Goal: Task Accomplishment & Management: Complete application form

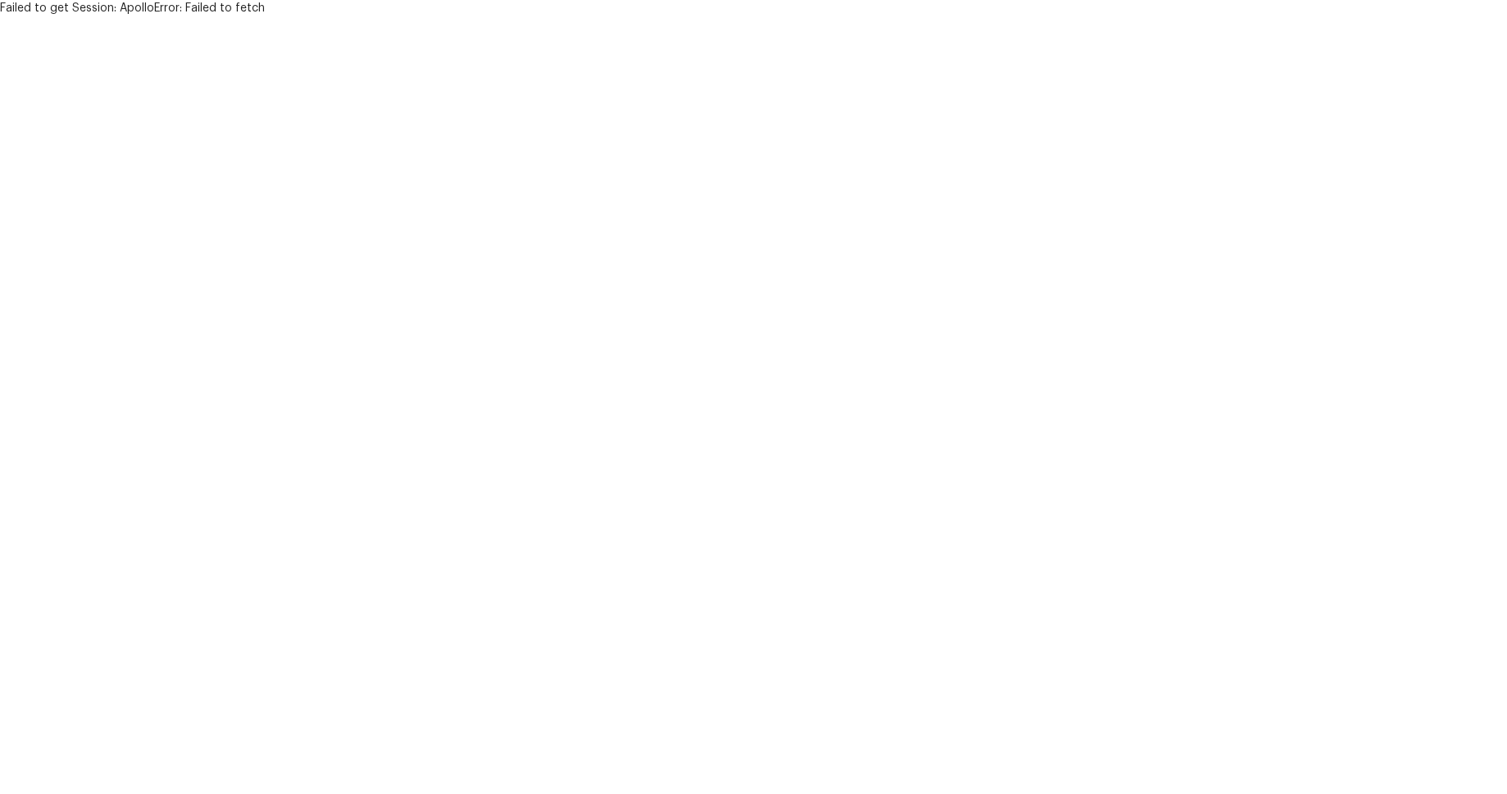
click at [718, 16] on html "Failed to get Session: ApolloError: Failed to fetch" at bounding box center [753, 8] width 1507 height 16
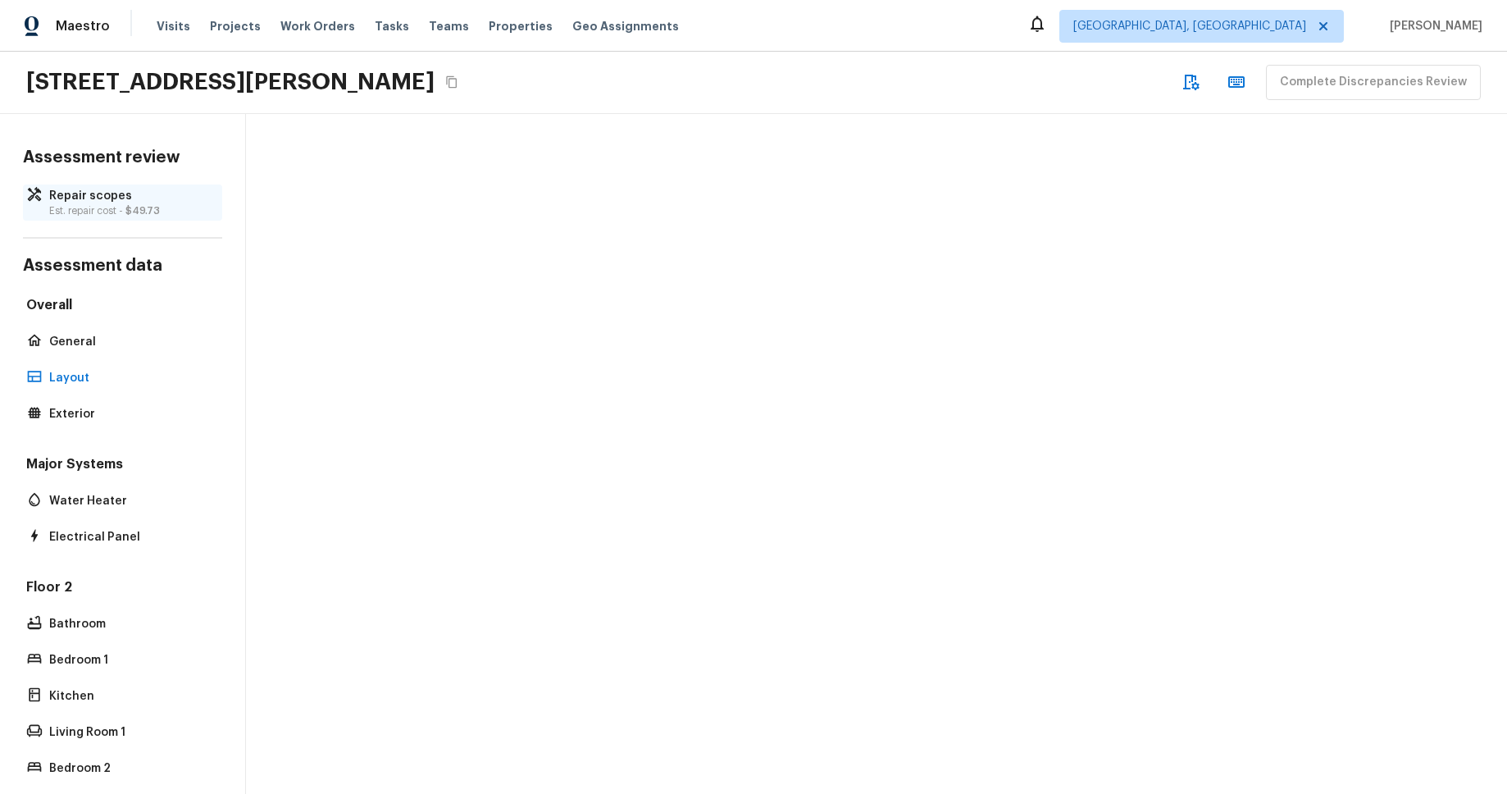
click at [124, 205] on p "Est. repair cost - $49.73" at bounding box center [130, 210] width 163 height 13
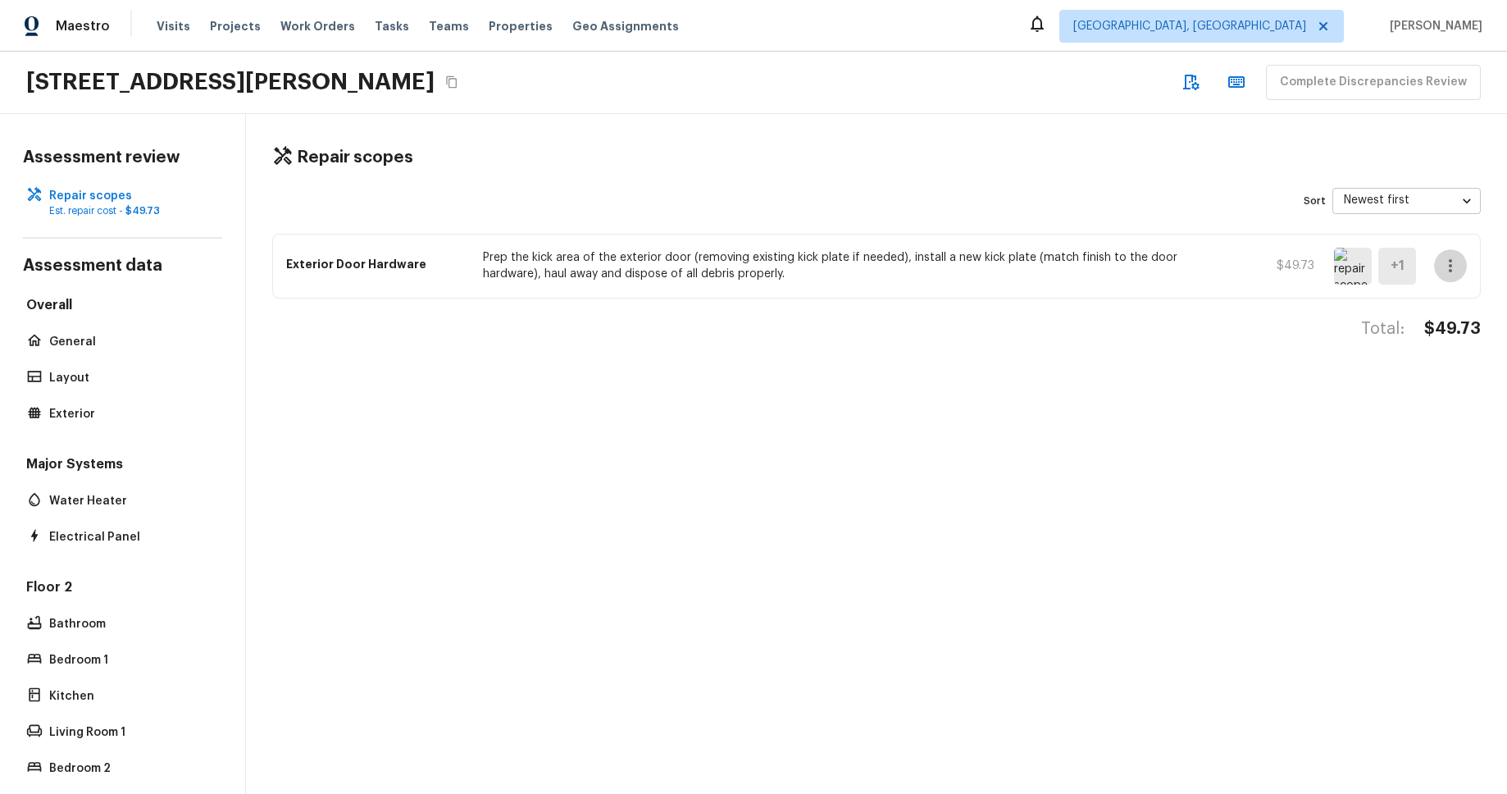
click at [1447, 266] on icon "button" at bounding box center [1451, 266] width 20 height 20
click at [1450, 304] on li "Edit" at bounding box center [1456, 313] width 76 height 49
click at [1452, 195] on body "Maestro Visits Projects Work Orders Tasks Teams Properties Geo Assignments Albu…" at bounding box center [753, 397] width 1507 height 794
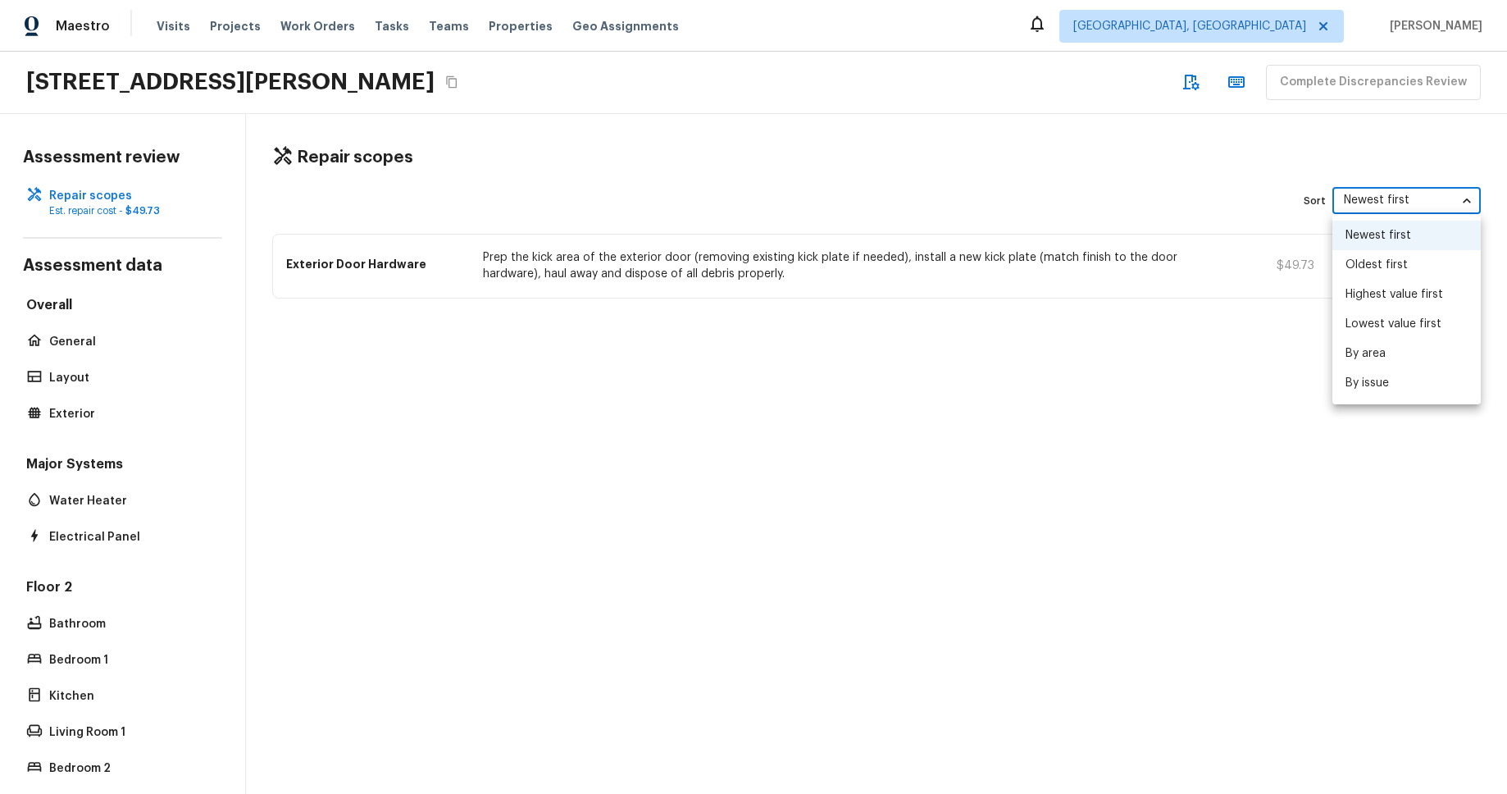
click at [1448, 163] on div at bounding box center [753, 397] width 1507 height 794
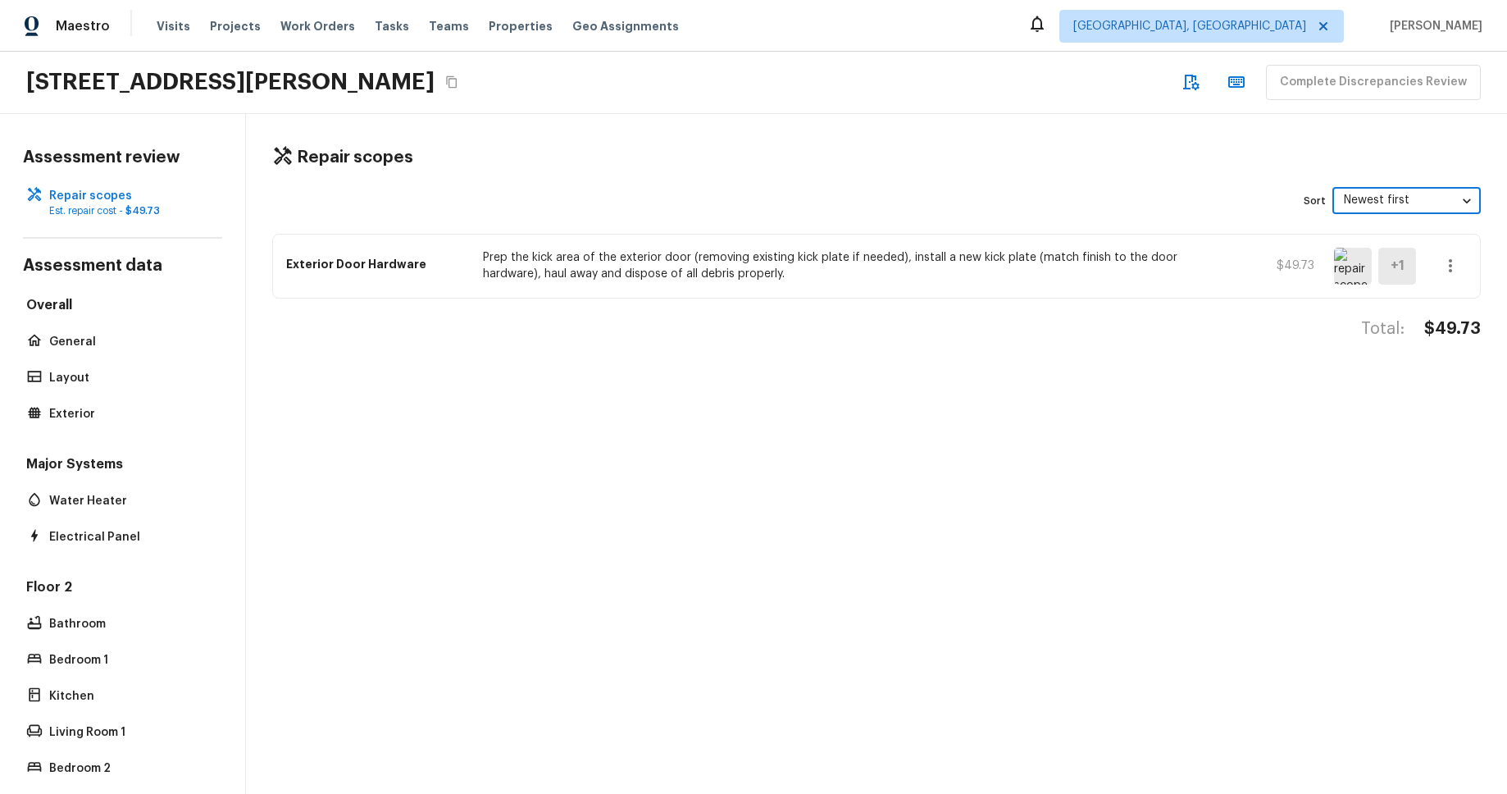
click at [932, 112] on div "335 Regency St, Davenport, FL 33896 Complete Discrepancies Review" at bounding box center [753, 83] width 1507 height 62
click at [1201, 83] on icon "button" at bounding box center [1191, 82] width 20 height 20
click at [1247, 84] on icon "button" at bounding box center [1237, 82] width 20 height 20
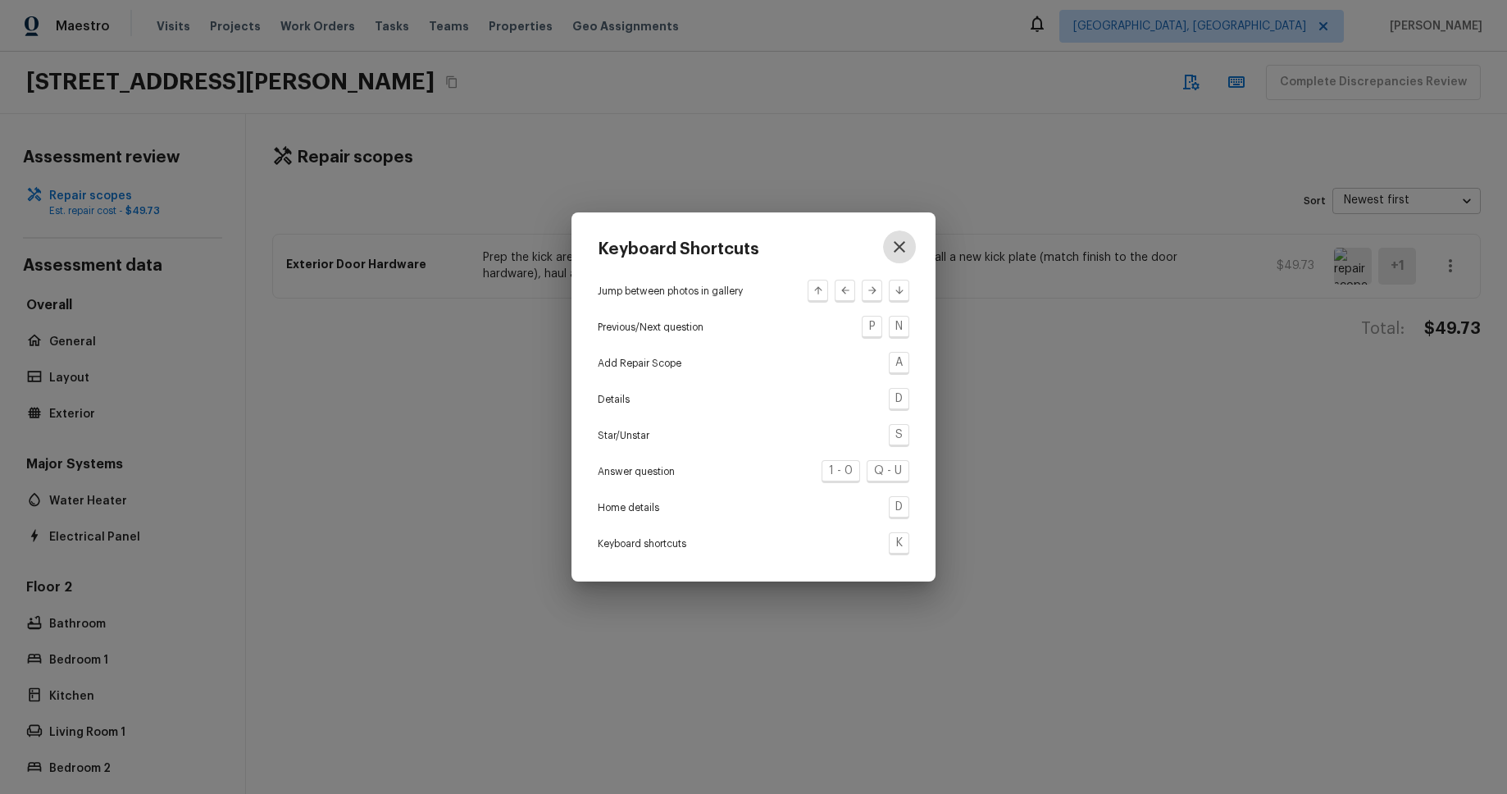
click at [905, 251] on icon "button" at bounding box center [900, 247] width 20 height 20
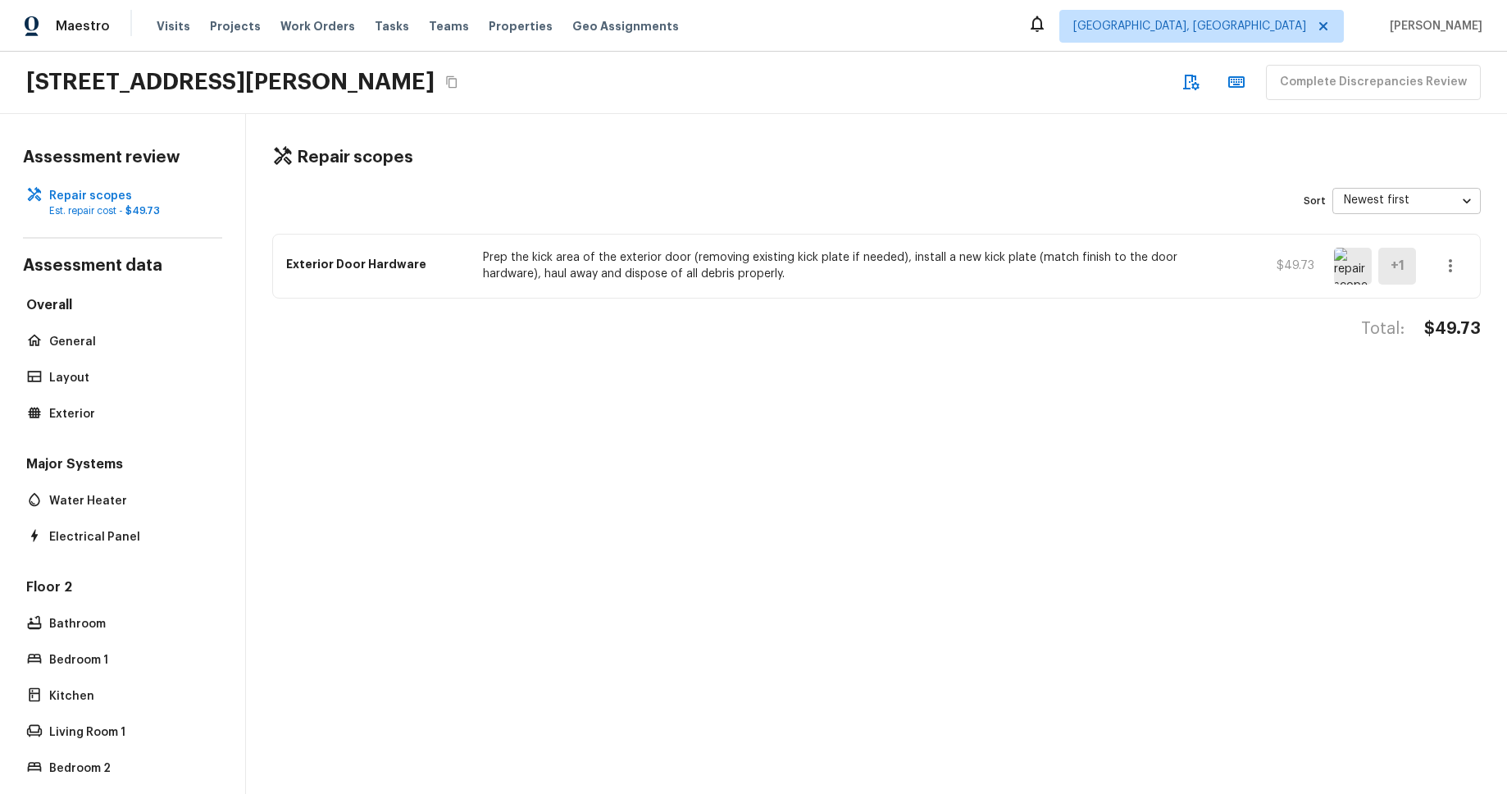
click at [1023, 192] on div "Sort Newest first newestFirst ​" at bounding box center [876, 201] width 1209 height 26
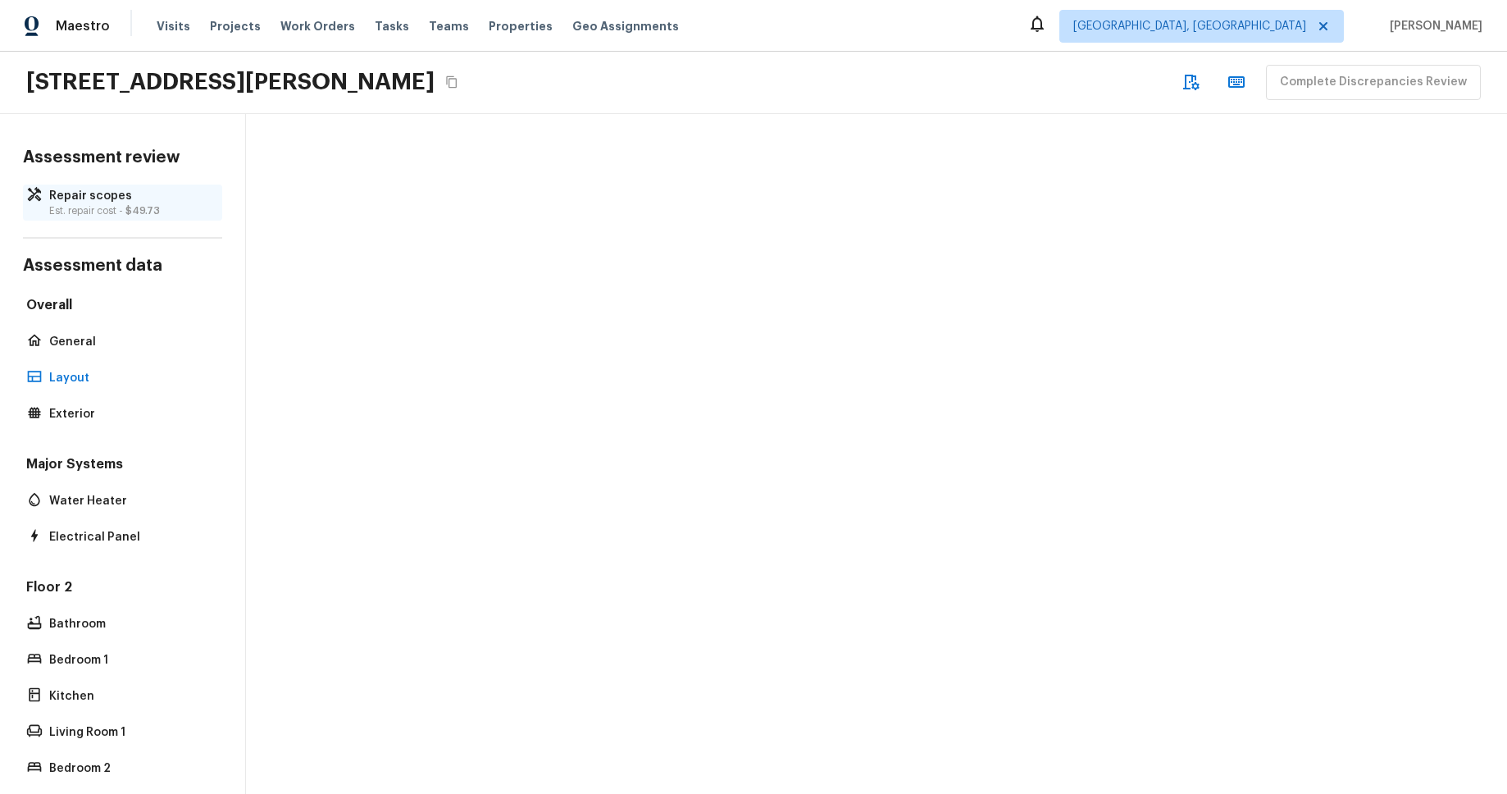
click at [99, 209] on p "Est. repair cost - $49.73" at bounding box center [130, 210] width 163 height 13
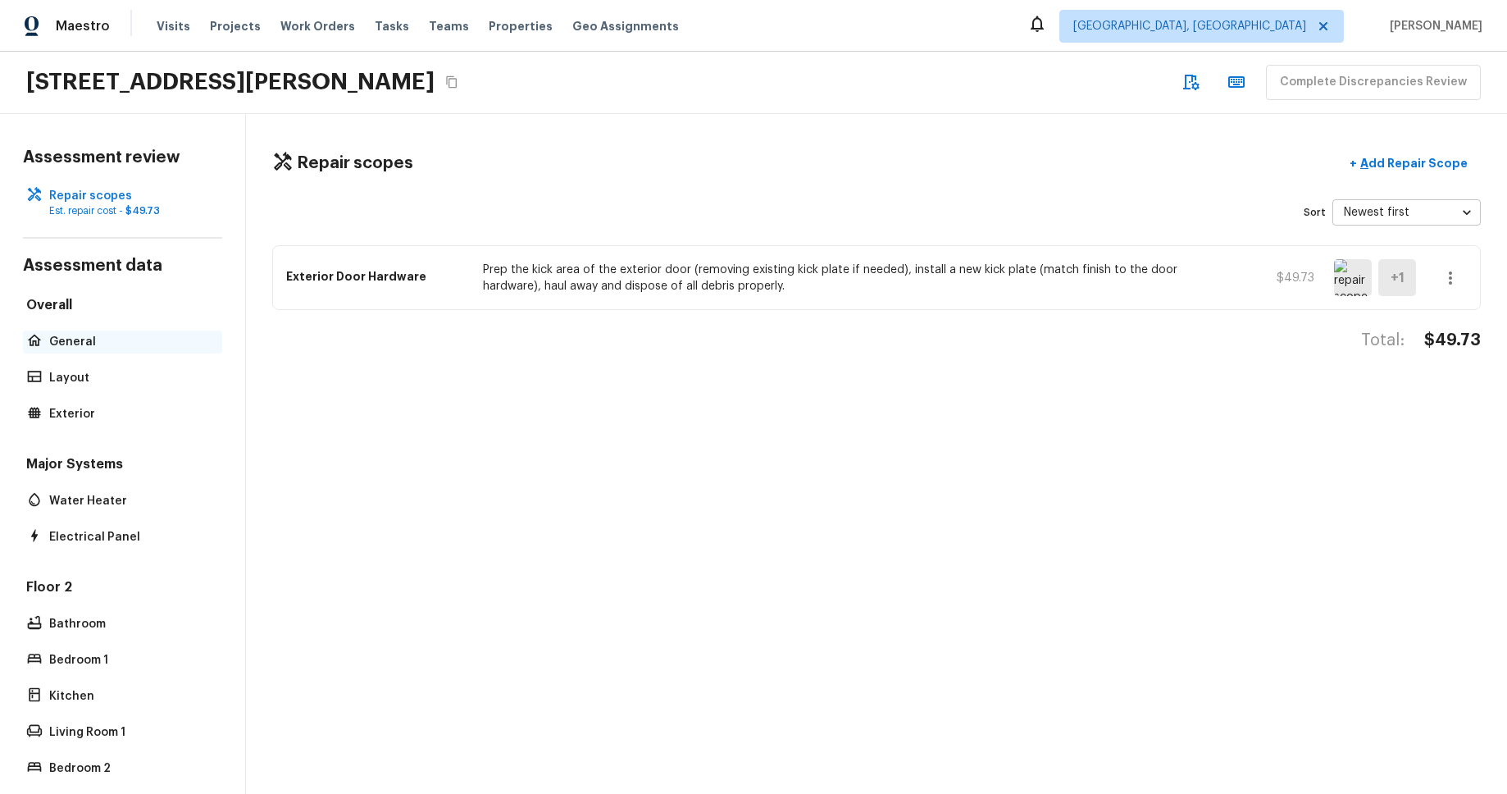
click at [69, 347] on p "General" at bounding box center [130, 342] width 163 height 16
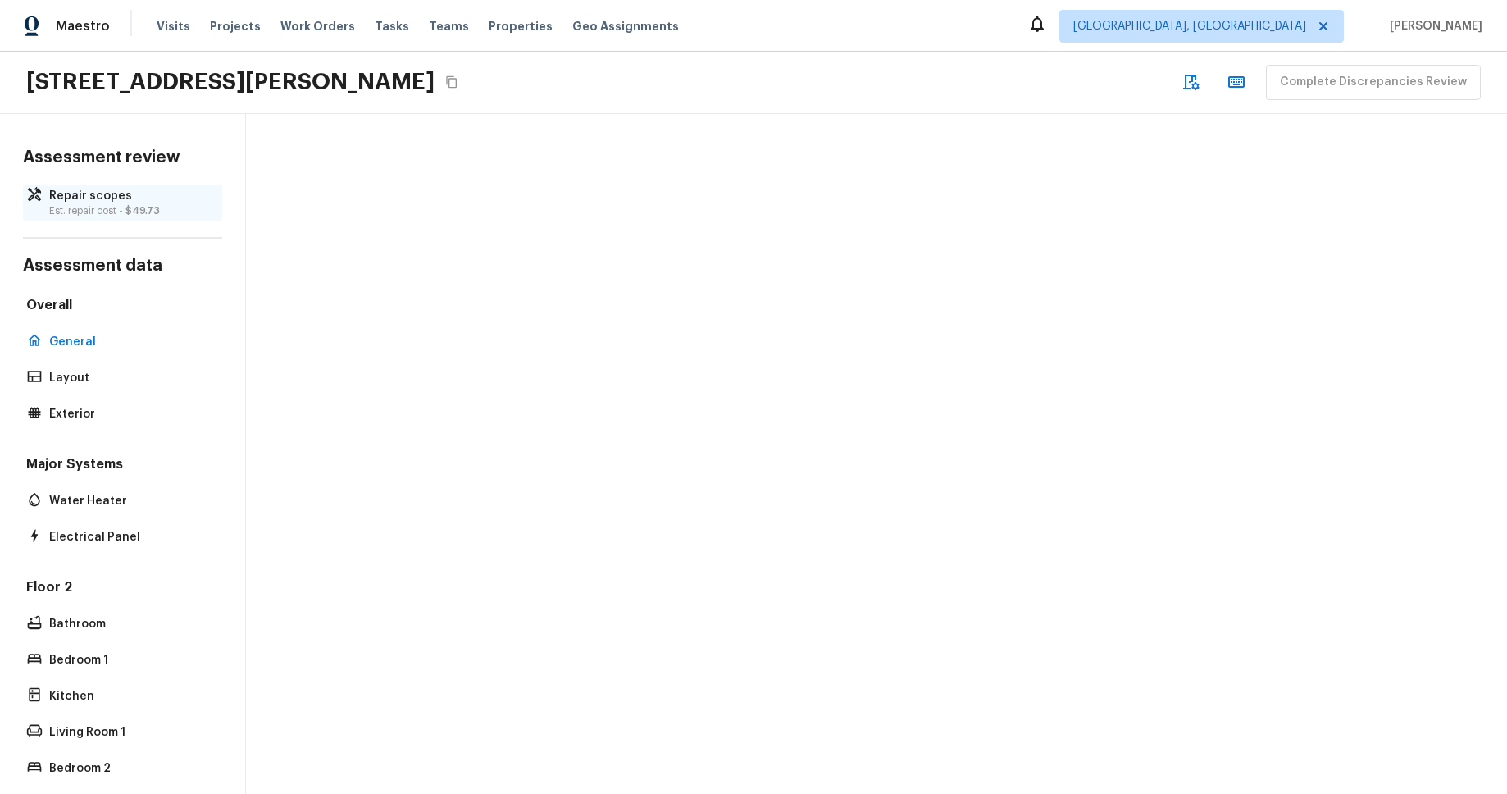
click at [89, 202] on p "Repair scopes" at bounding box center [130, 196] width 163 height 16
click at [117, 210] on p "Est. repair cost - $49.73" at bounding box center [130, 210] width 163 height 13
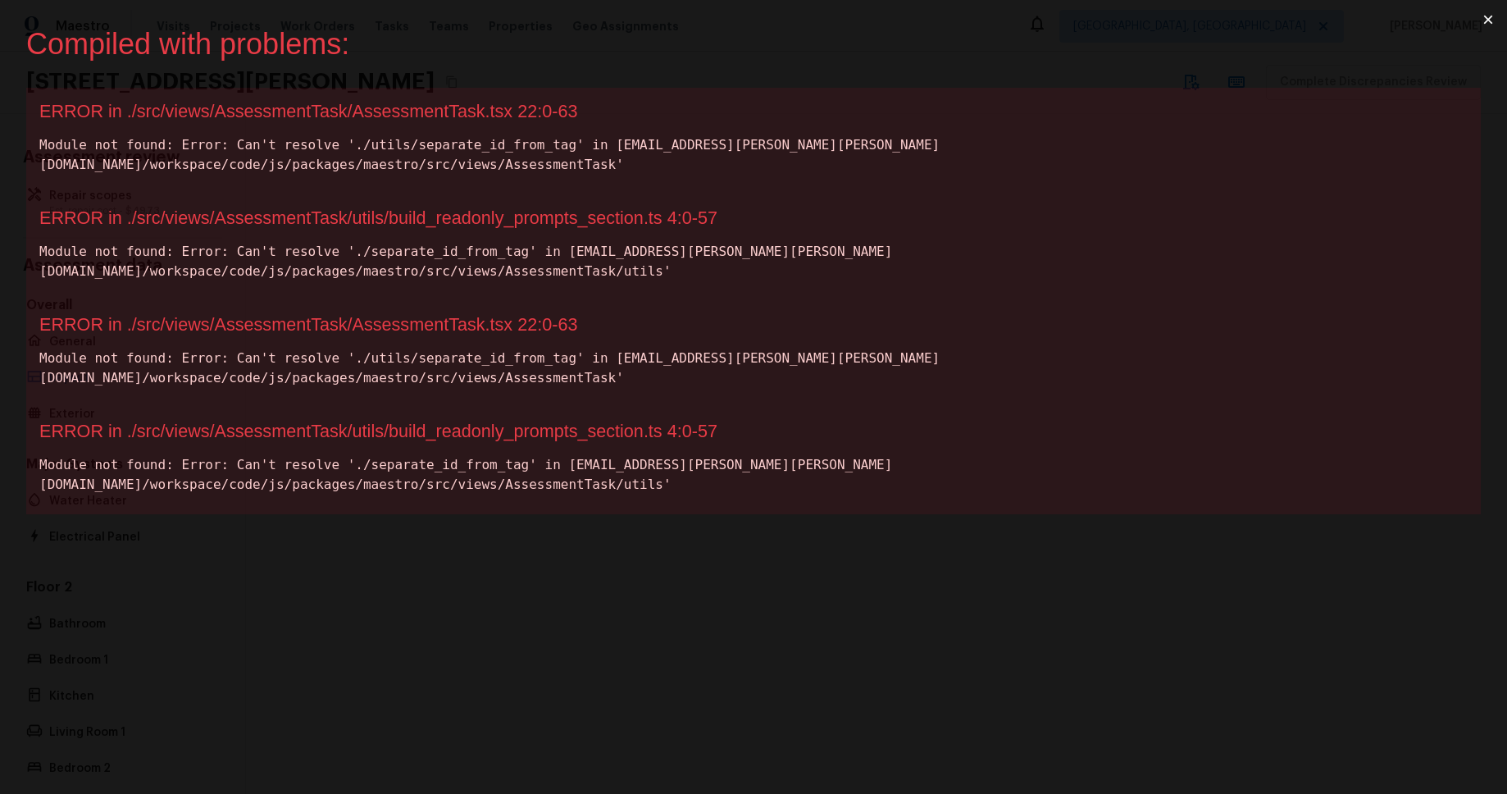
click at [399, 110] on div "ERROR in ./src/views/AssessmentTask/AssessmentTask.tsx 22:0-63" at bounding box center [753, 111] width 1429 height 21
click at [398, 110] on div "ERROR in ./src/views/AssessmentTask/AssessmentTask.tsx 22:0-63" at bounding box center [753, 111] width 1429 height 21
copy div "AssessmentTask"
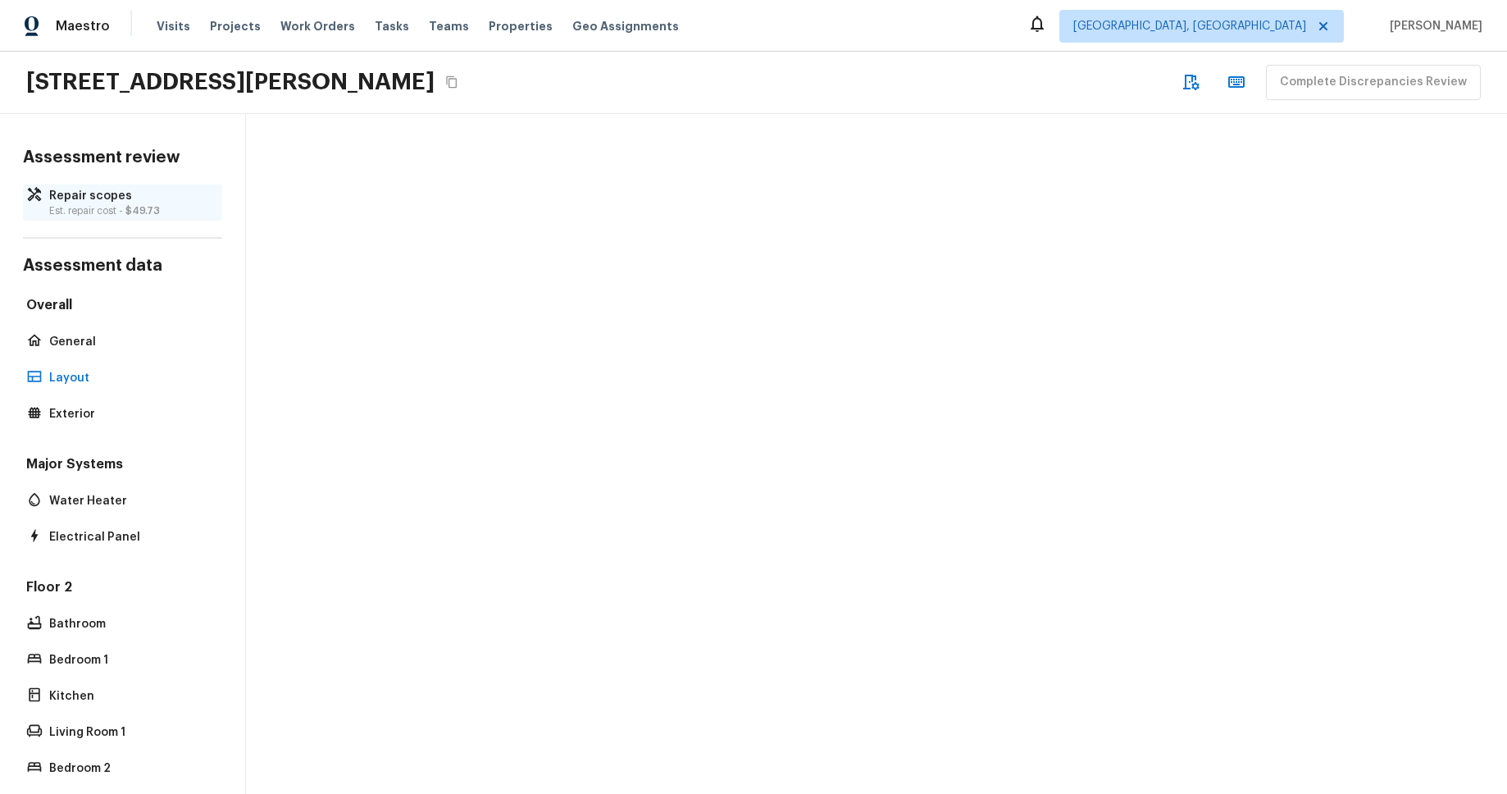
drag, startPoint x: 42, startPoint y: 207, endPoint x: 70, endPoint y: 207, distance: 27.9
click at [41, 207] on div "Repair scopes Est. repair cost - $49.73" at bounding box center [122, 203] width 199 height 36
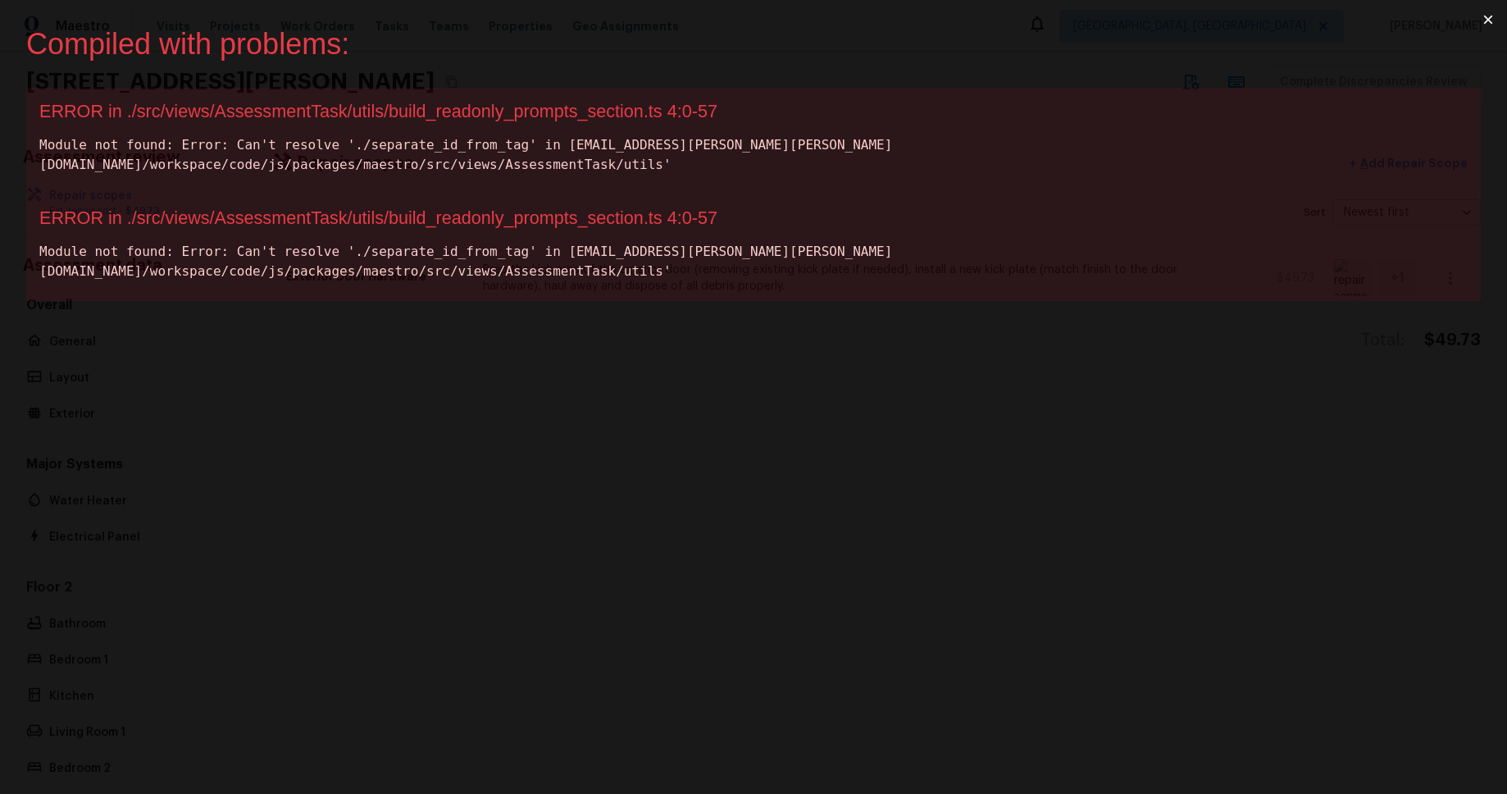
click at [595, 113] on div "ERROR in ./src/views/AssessmentTask/utils/build_readonly_prompts_section.ts 4:0…" at bounding box center [753, 111] width 1429 height 21
copy div "build_readonly_prompts_section"
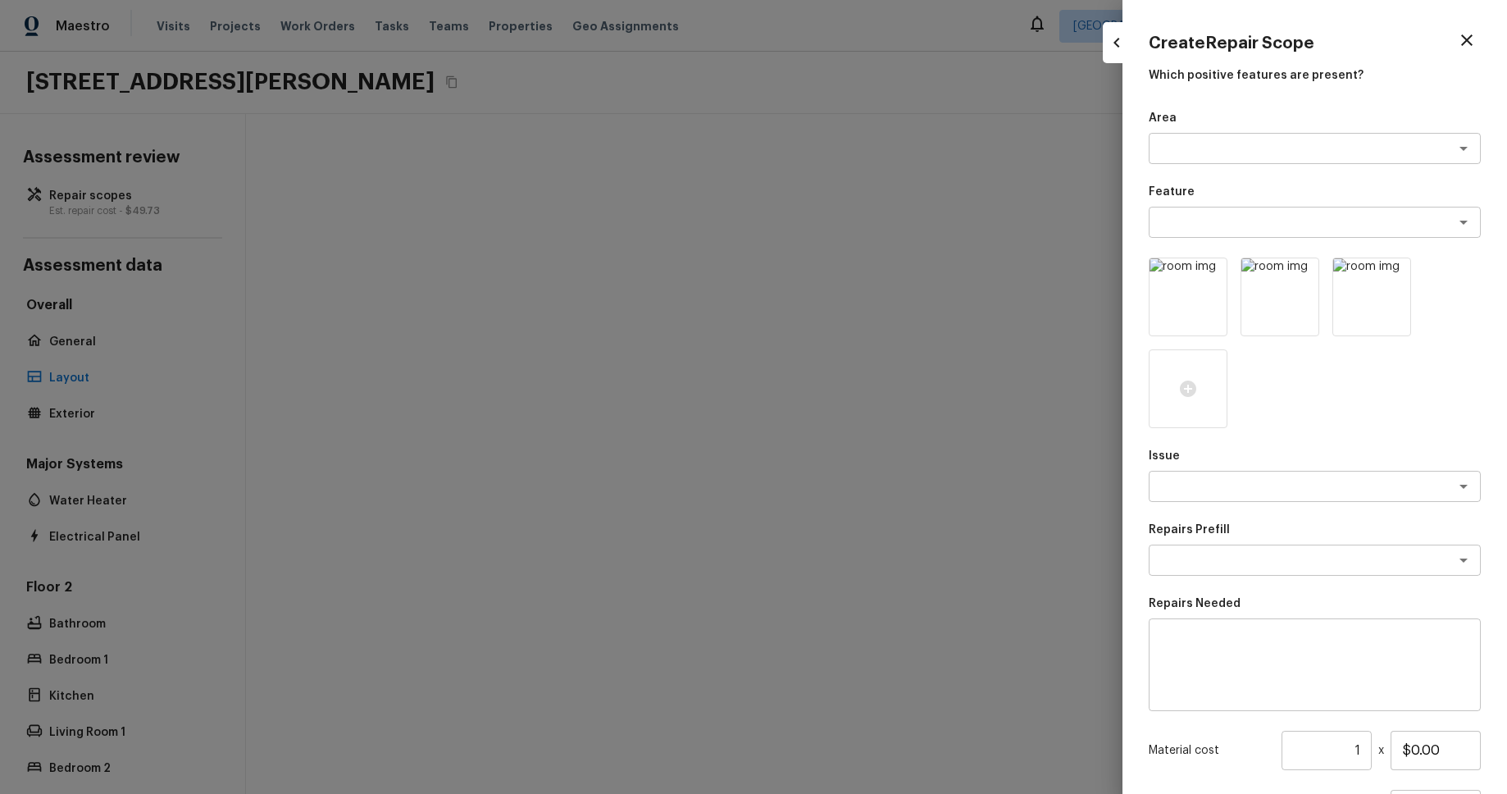
click at [814, 160] on div at bounding box center [753, 397] width 1507 height 794
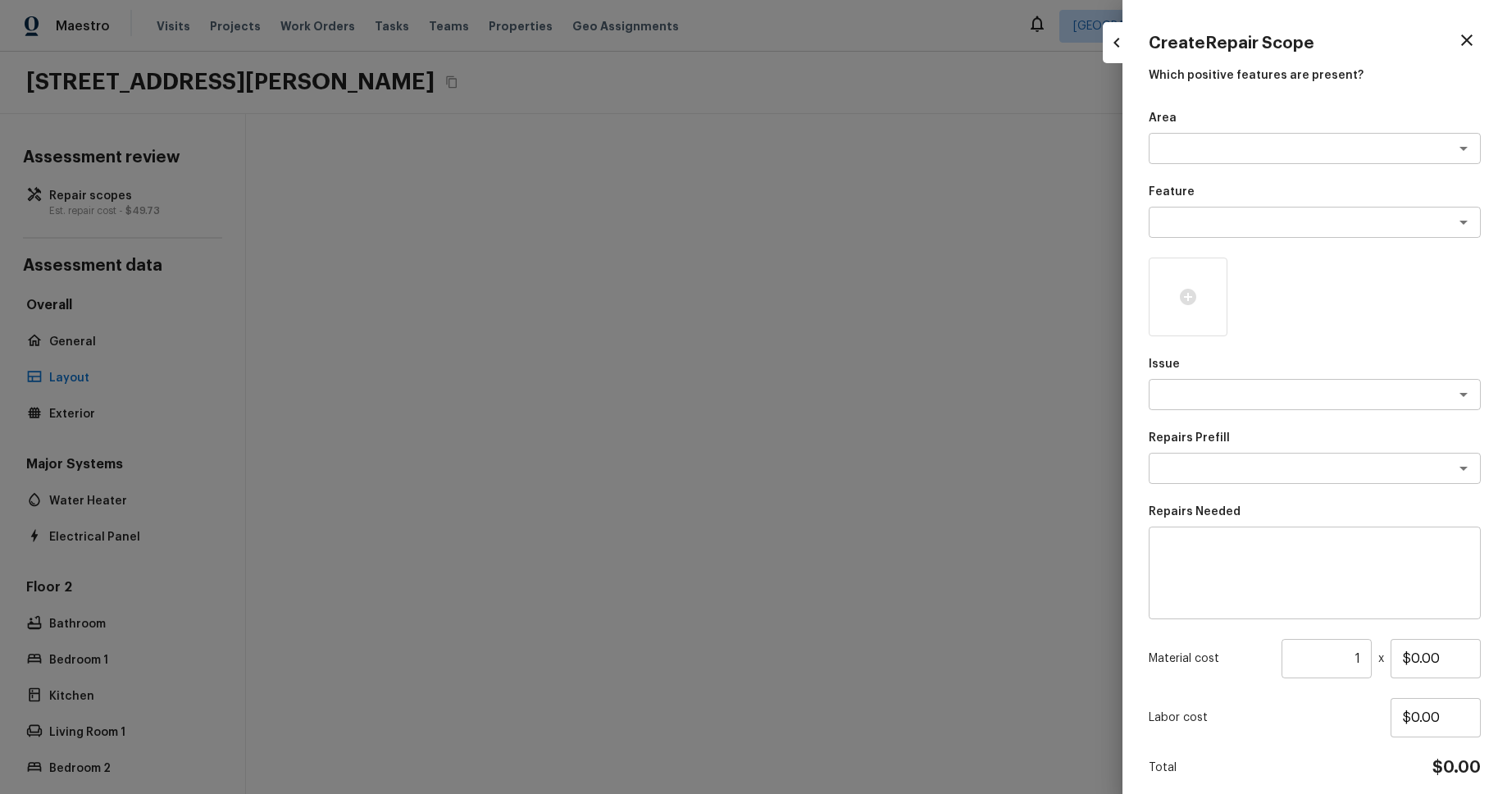
click at [920, 124] on div at bounding box center [753, 397] width 1507 height 794
click at [1458, 43] on icon "button" at bounding box center [1467, 40] width 20 height 20
click at [1470, 42] on icon "button" at bounding box center [1466, 39] width 11 height 11
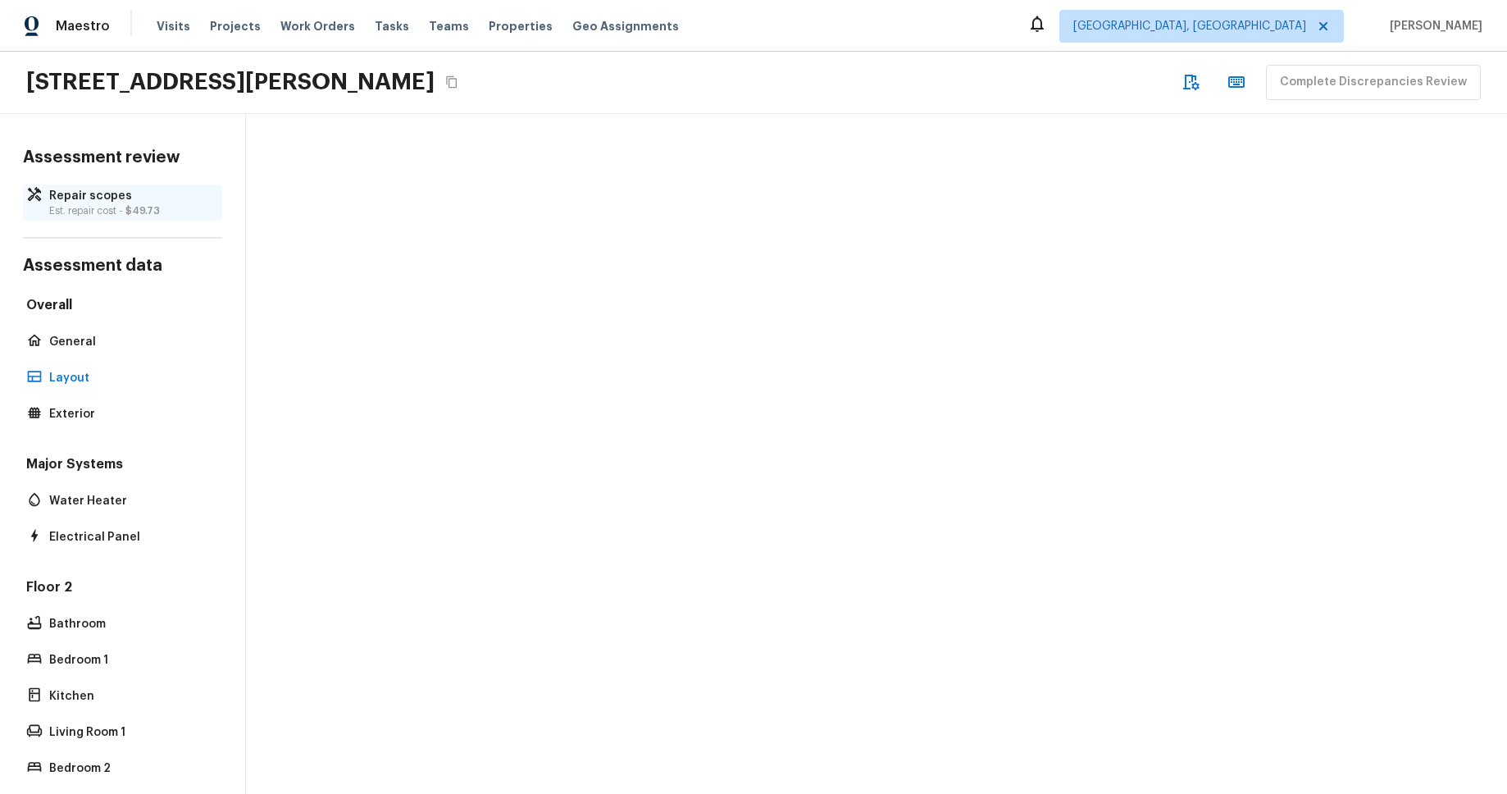
click at [96, 194] on p "Repair scopes" at bounding box center [130, 196] width 163 height 16
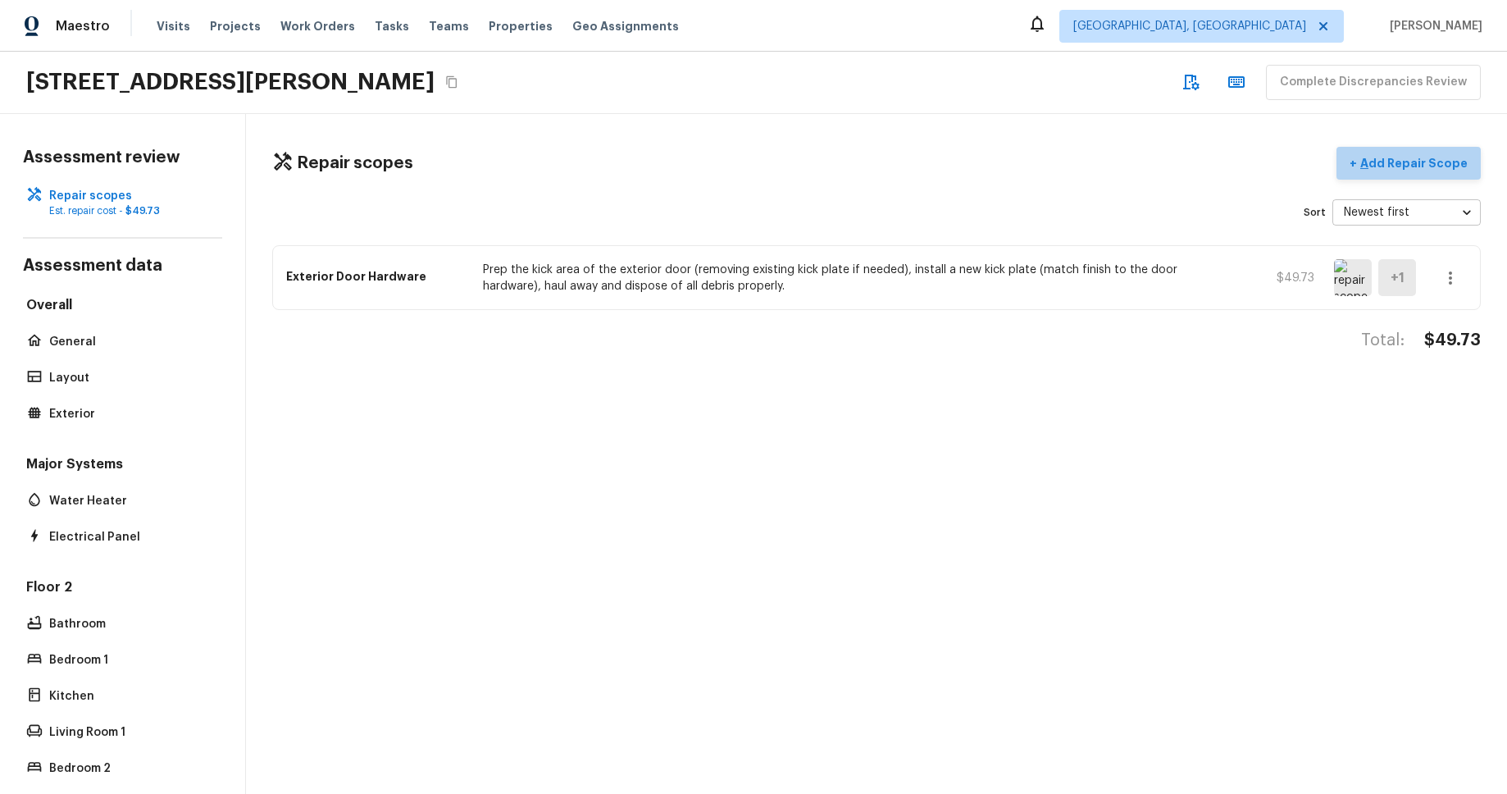
click at [1429, 167] on p "Add Repair Scope" at bounding box center [1412, 163] width 111 height 16
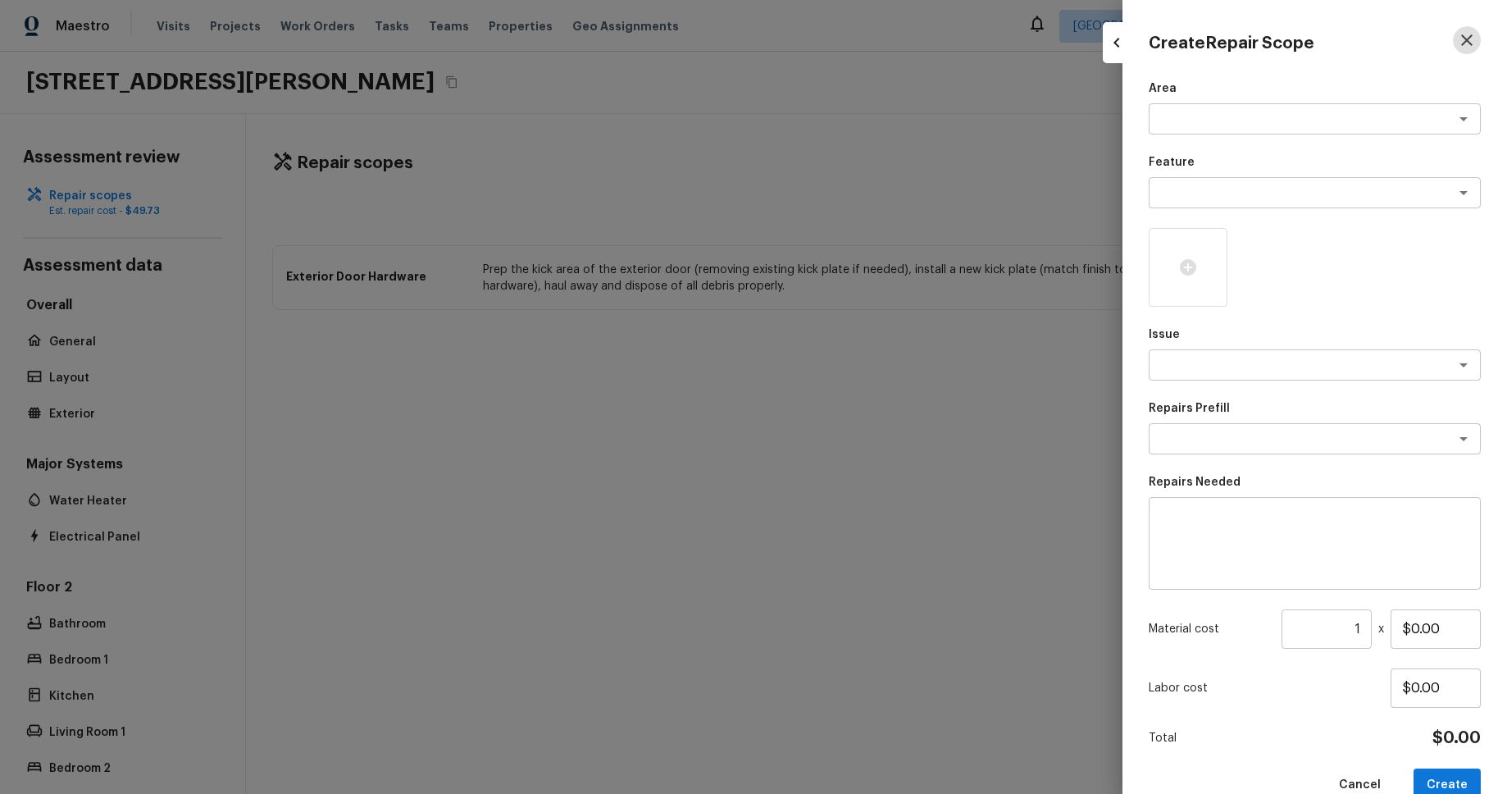
click at [1471, 43] on icon "button" at bounding box center [1467, 40] width 20 height 20
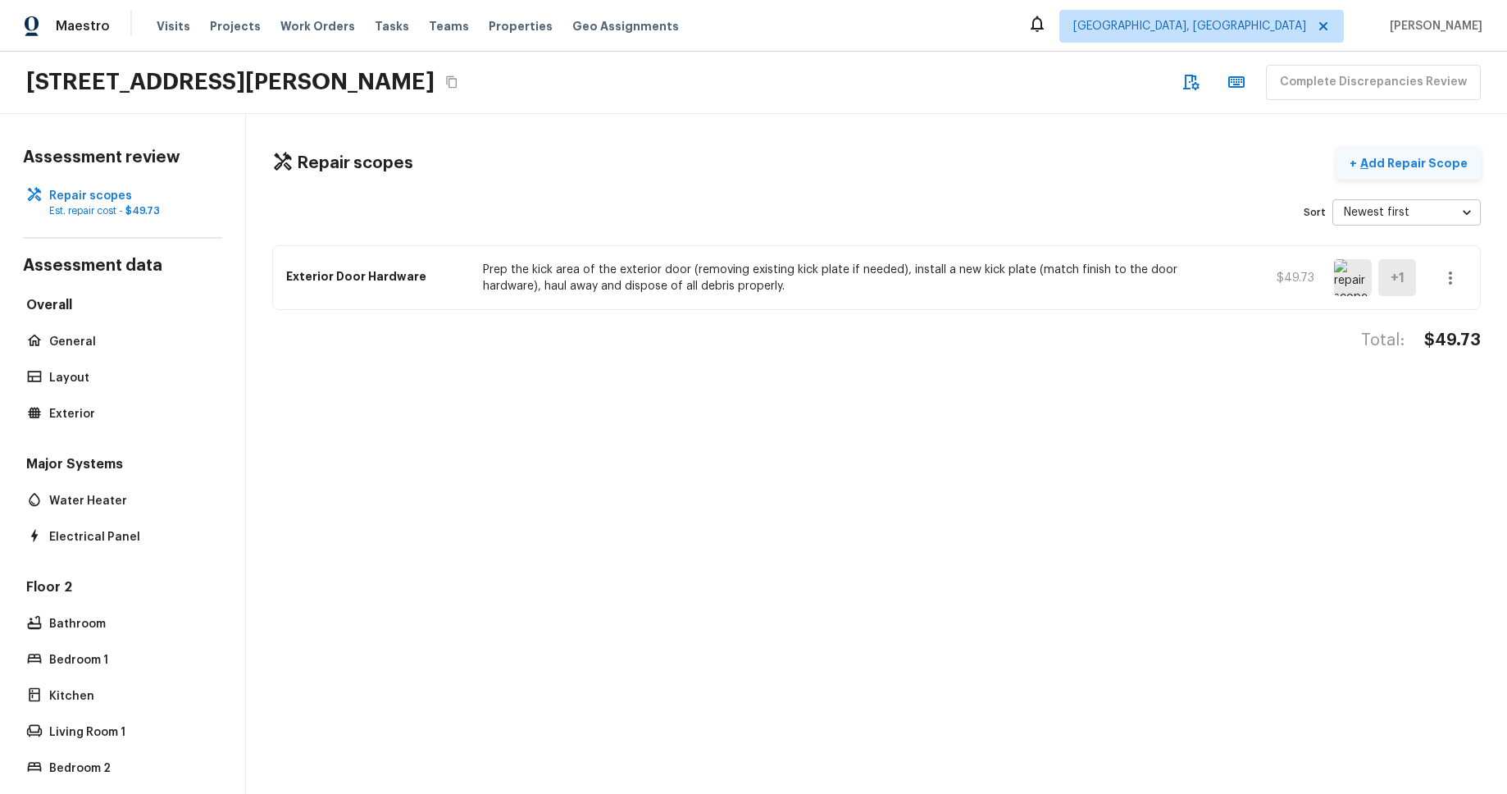
click at [1443, 172] on button "+ Add Repair Scope" at bounding box center [1409, 164] width 144 height 34
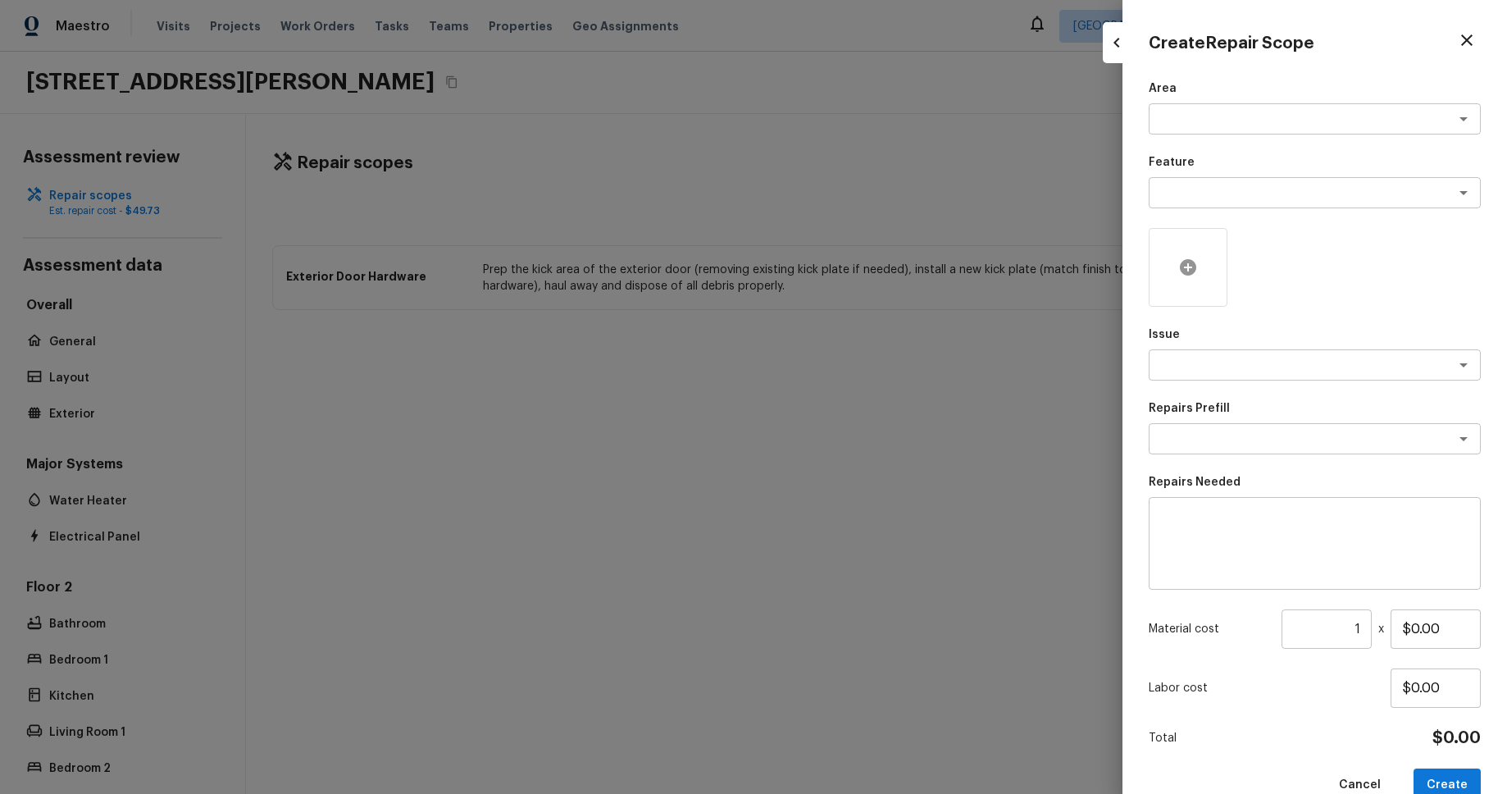
click at [1205, 282] on div at bounding box center [1188, 267] width 79 height 79
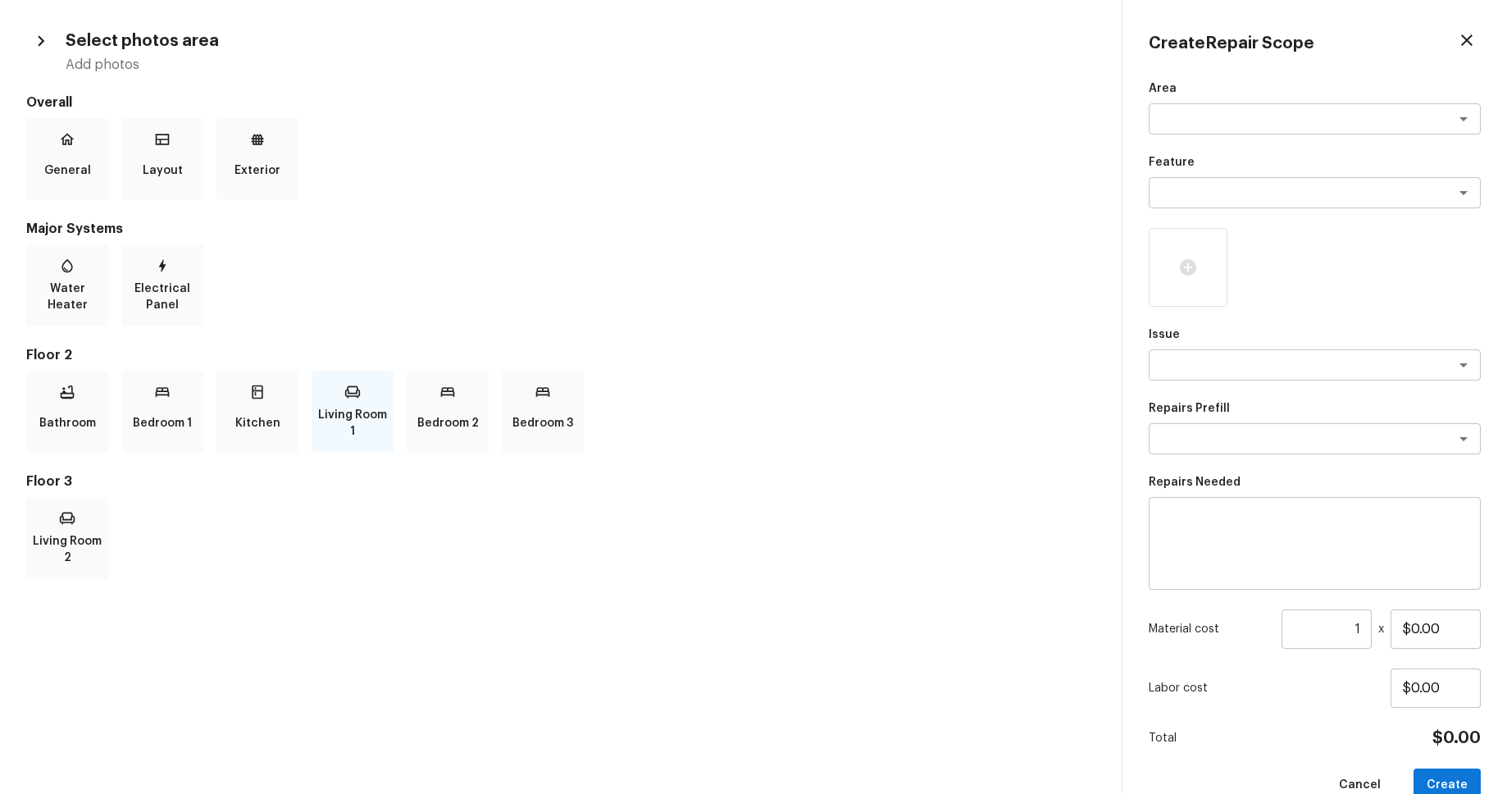
click at [357, 413] on p "Living Room 1" at bounding box center [352, 423] width 75 height 33
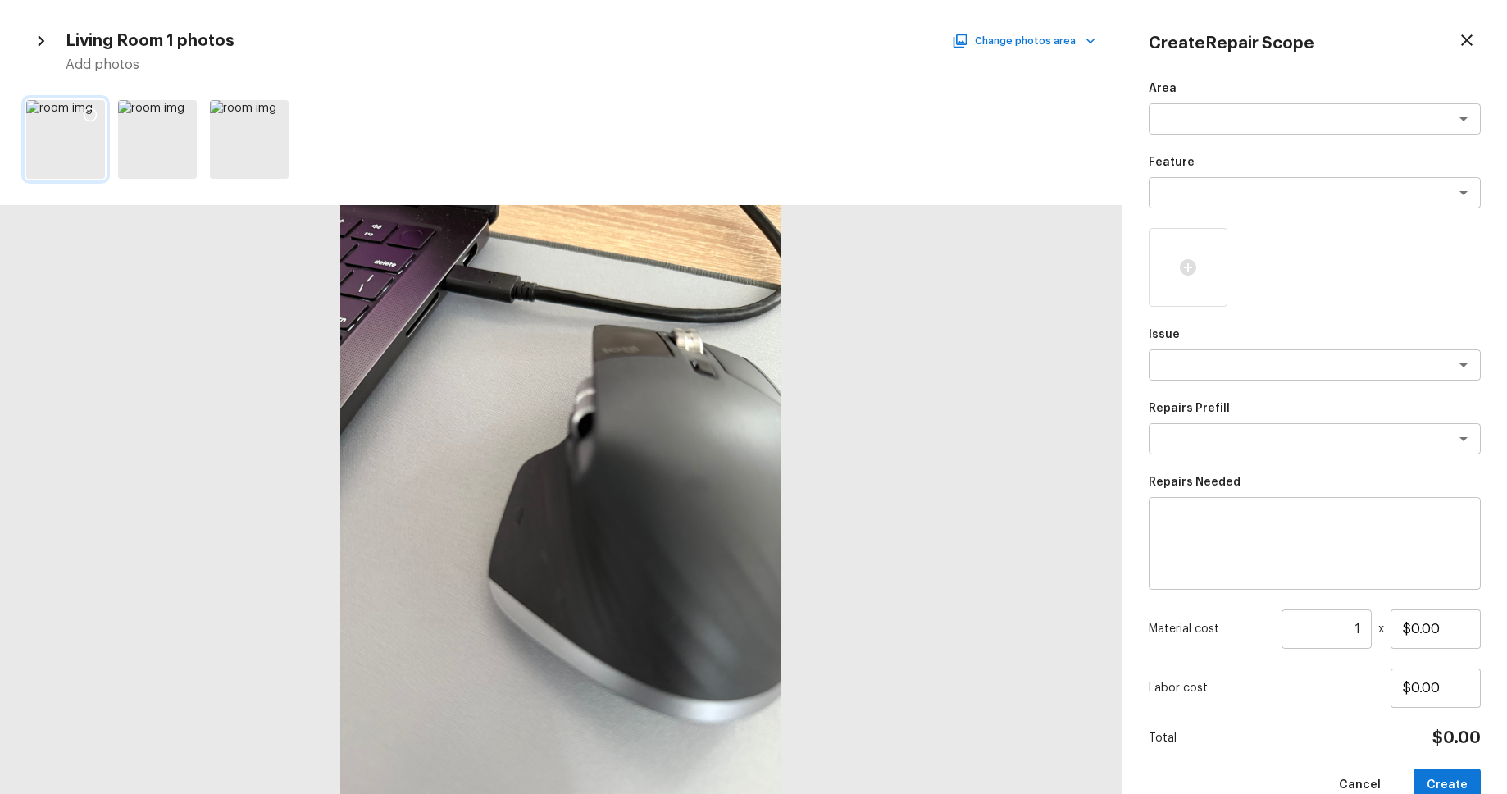
click at [90, 112] on icon at bounding box center [90, 115] width 16 height 16
click at [1402, 365] on textarea at bounding box center [1291, 365] width 271 height 16
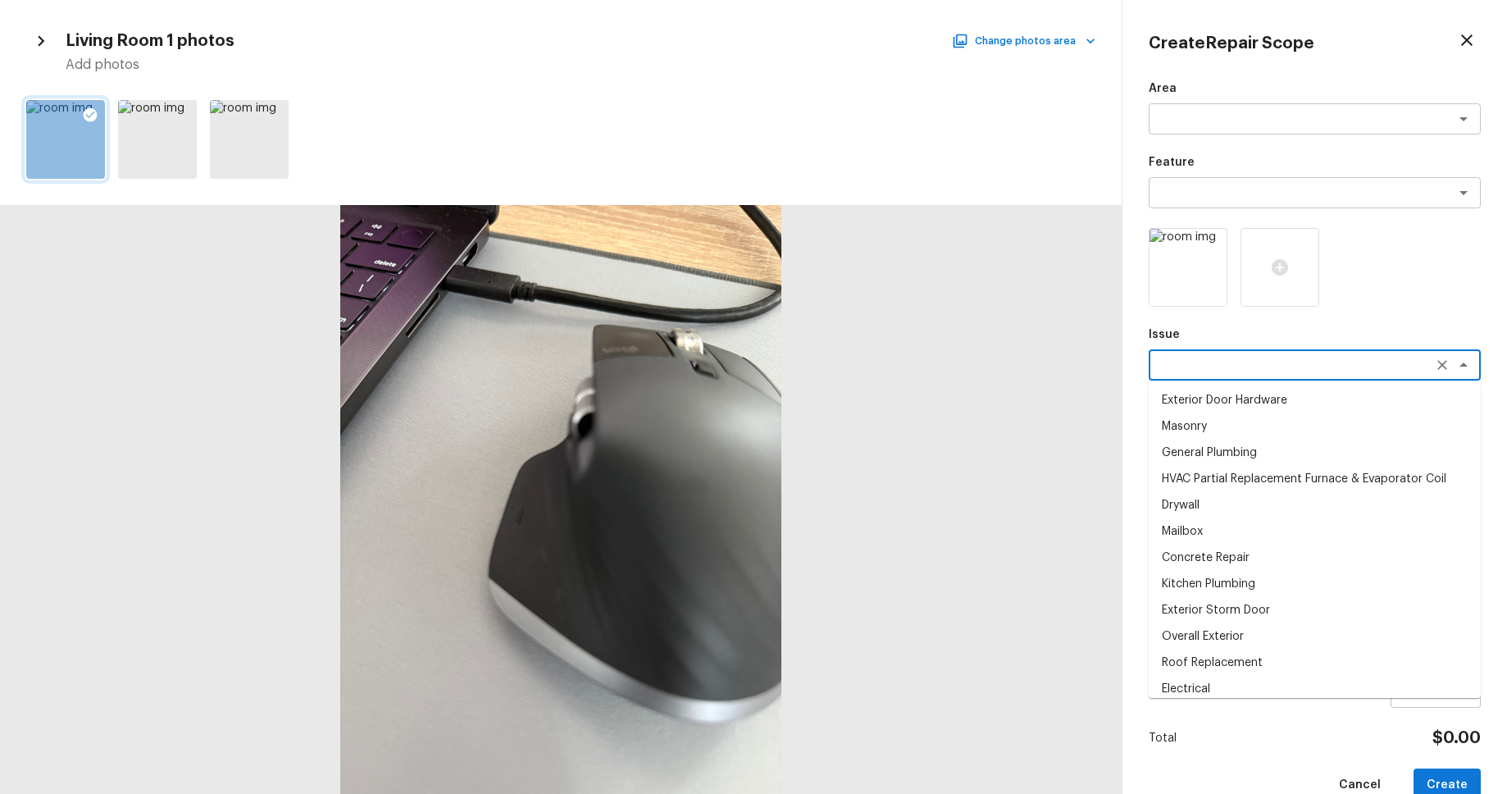
click at [1312, 540] on li "Mailbox" at bounding box center [1315, 531] width 332 height 26
type textarea "Mailbox"
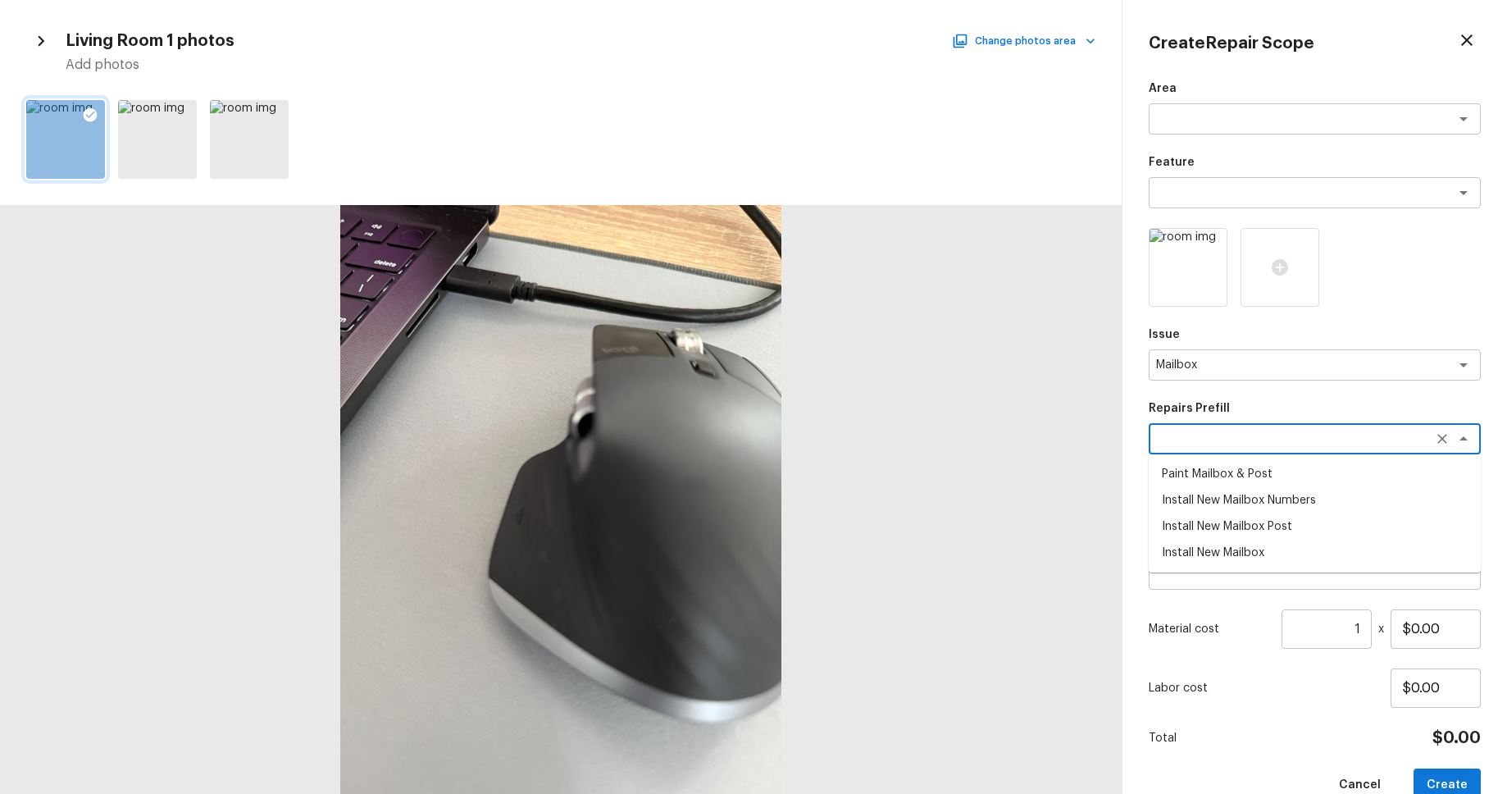
click at [1350, 438] on textarea at bounding box center [1291, 439] width 271 height 16
click at [1311, 556] on li "Install New Mailbox" at bounding box center [1315, 553] width 332 height 26
type textarea "Install New Mailbox"
type textarea "Remove the existing mailbox from the post and prep the area for a new mailbox. …"
type input "$50.00"
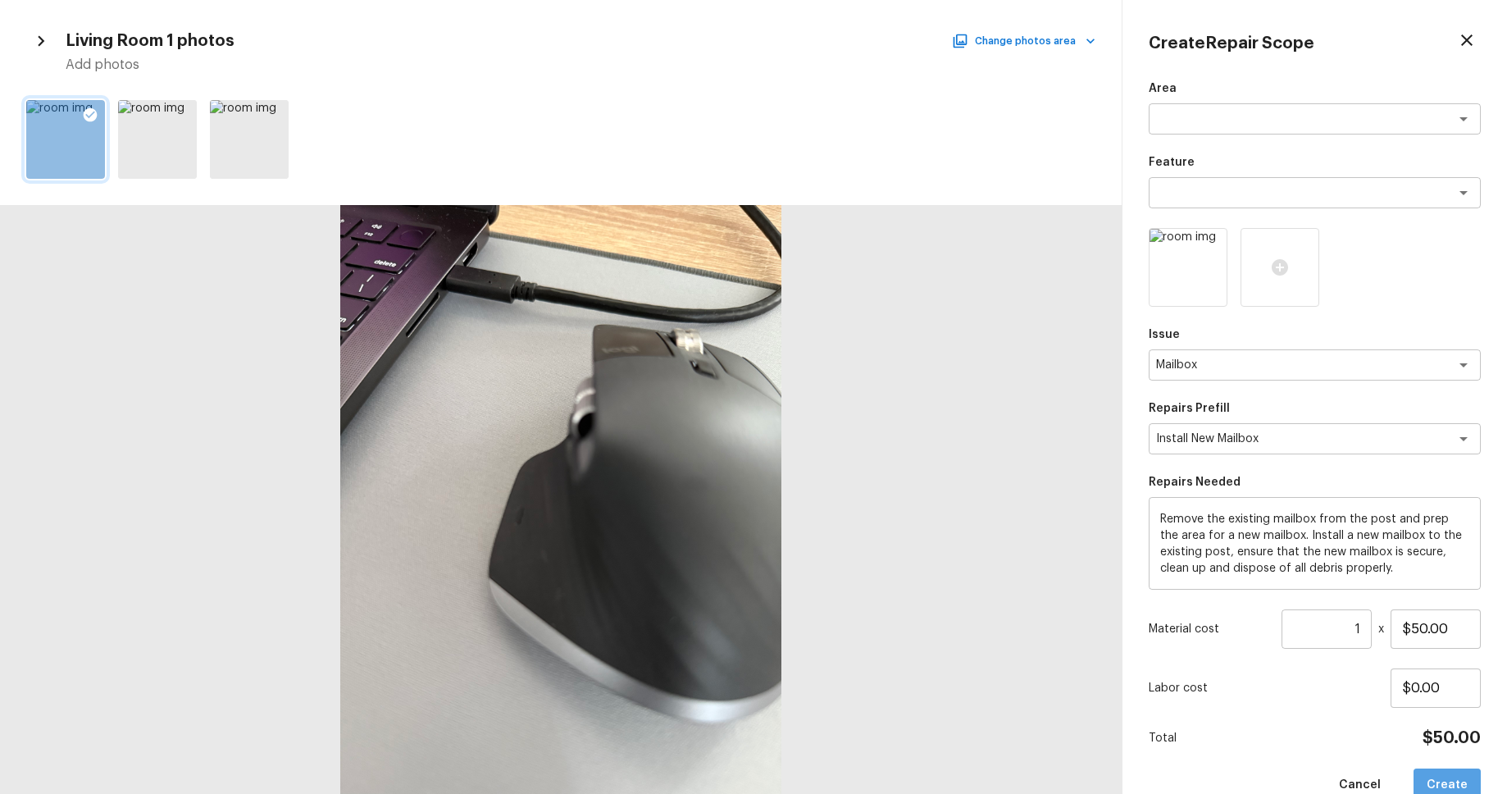
click at [1449, 777] on button "Create" at bounding box center [1447, 785] width 67 height 34
type input "$0.00"
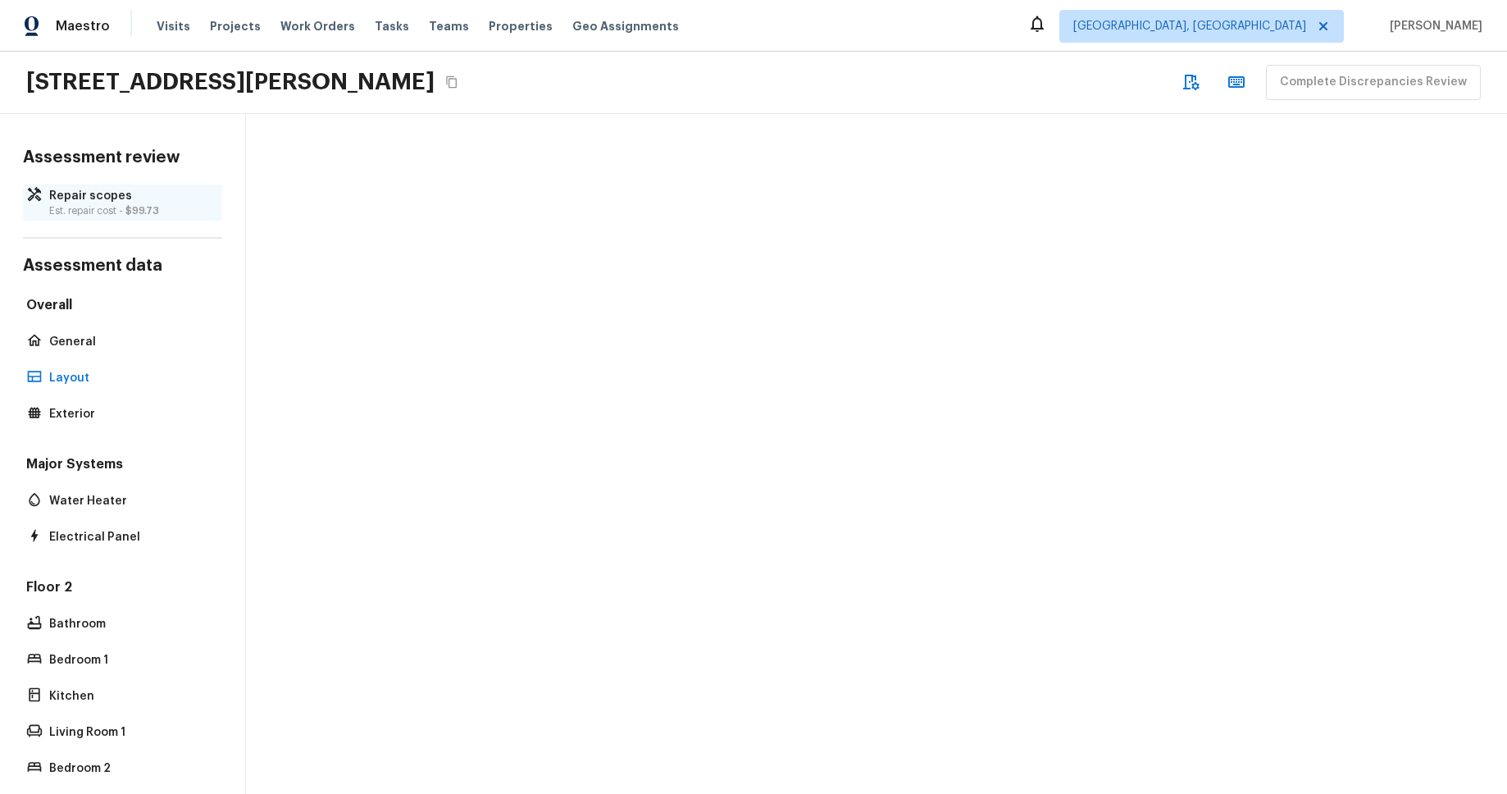
click at [105, 193] on p "Repair scopes" at bounding box center [130, 196] width 163 height 16
click at [88, 202] on p "Repair scopes" at bounding box center [130, 196] width 163 height 16
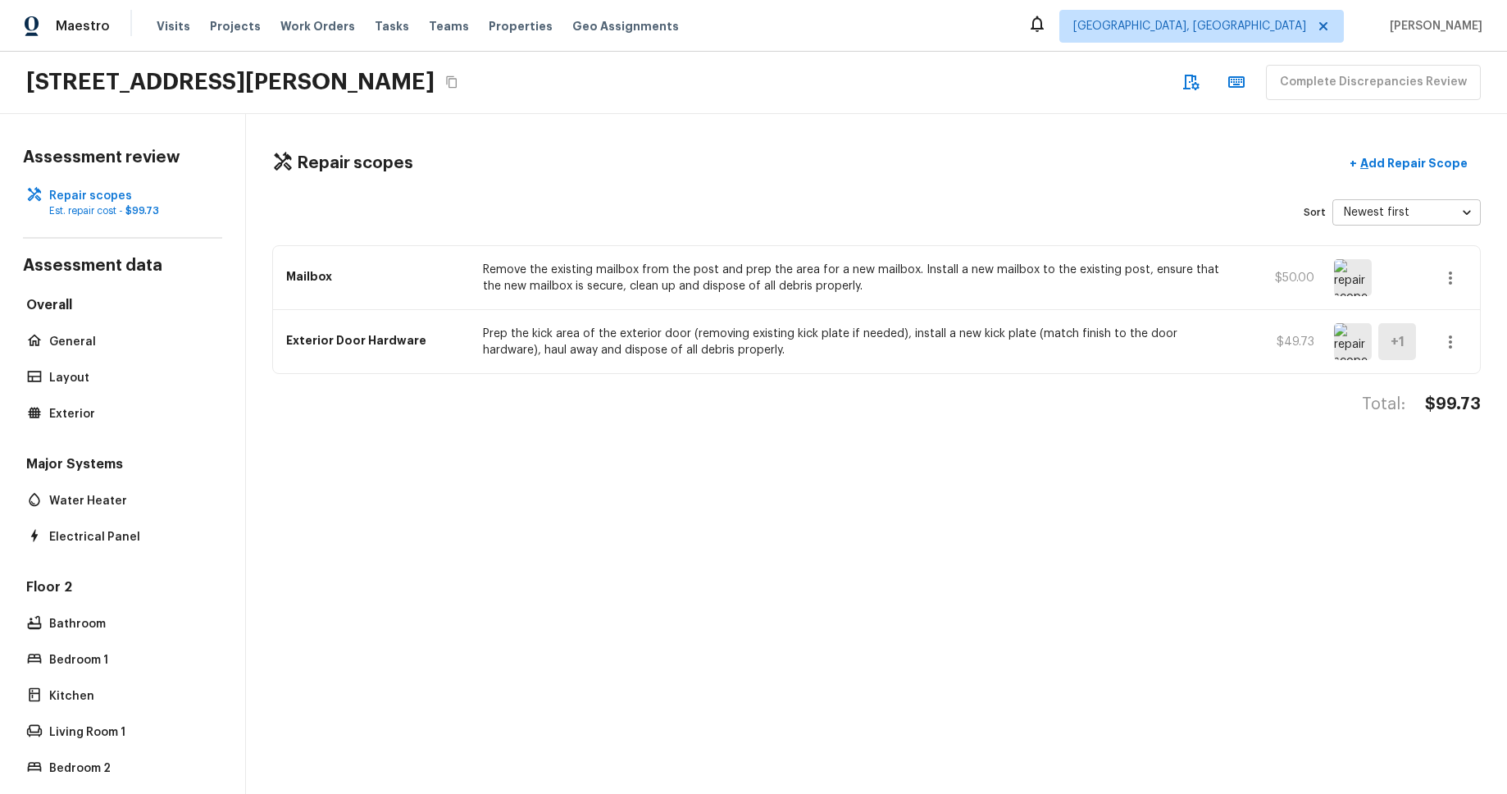
click at [1461, 340] on button "button" at bounding box center [1450, 342] width 33 height 33
click at [1439, 395] on li "Edit" at bounding box center [1456, 389] width 76 height 49
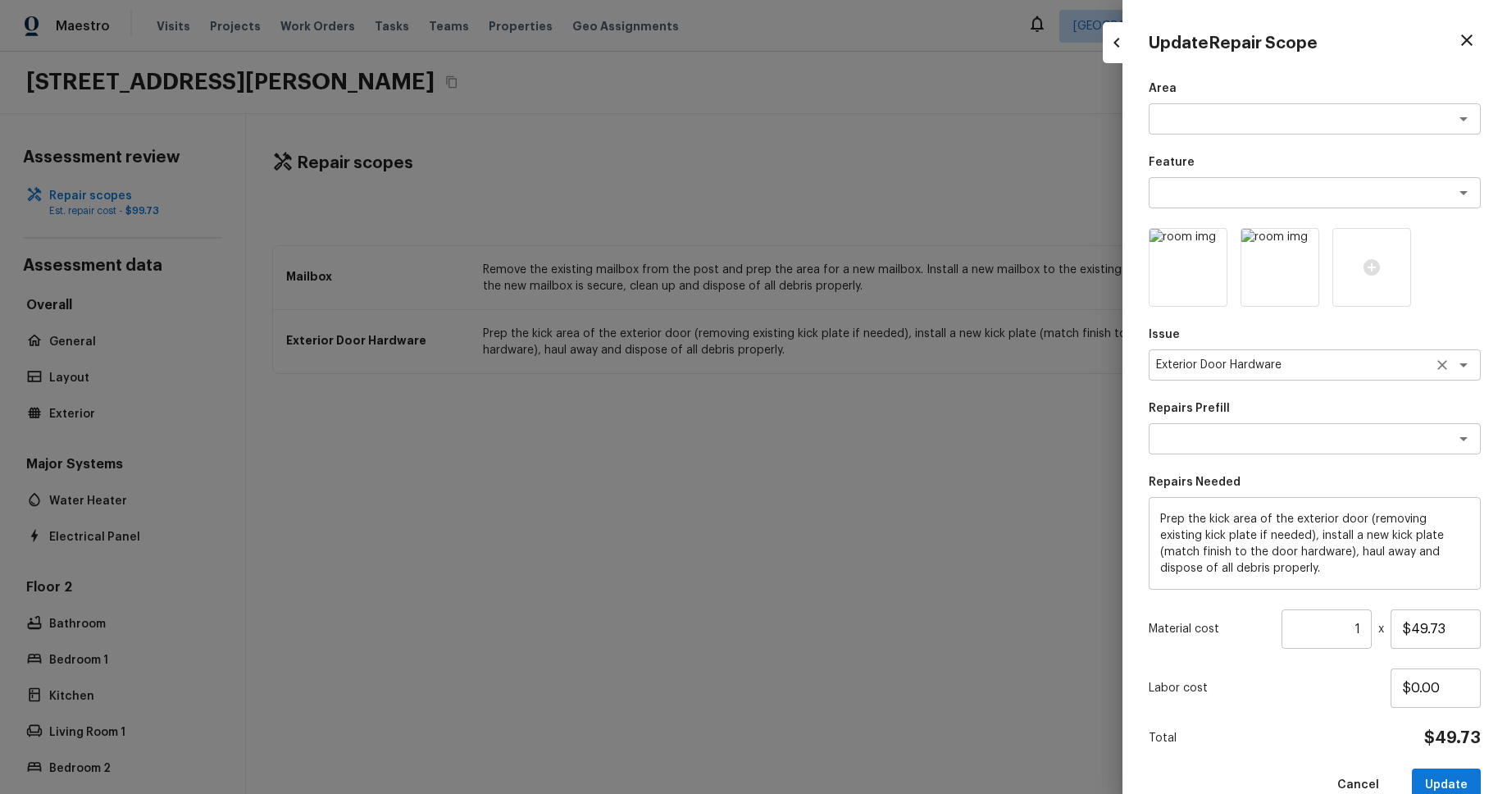
scroll to position [34, 0]
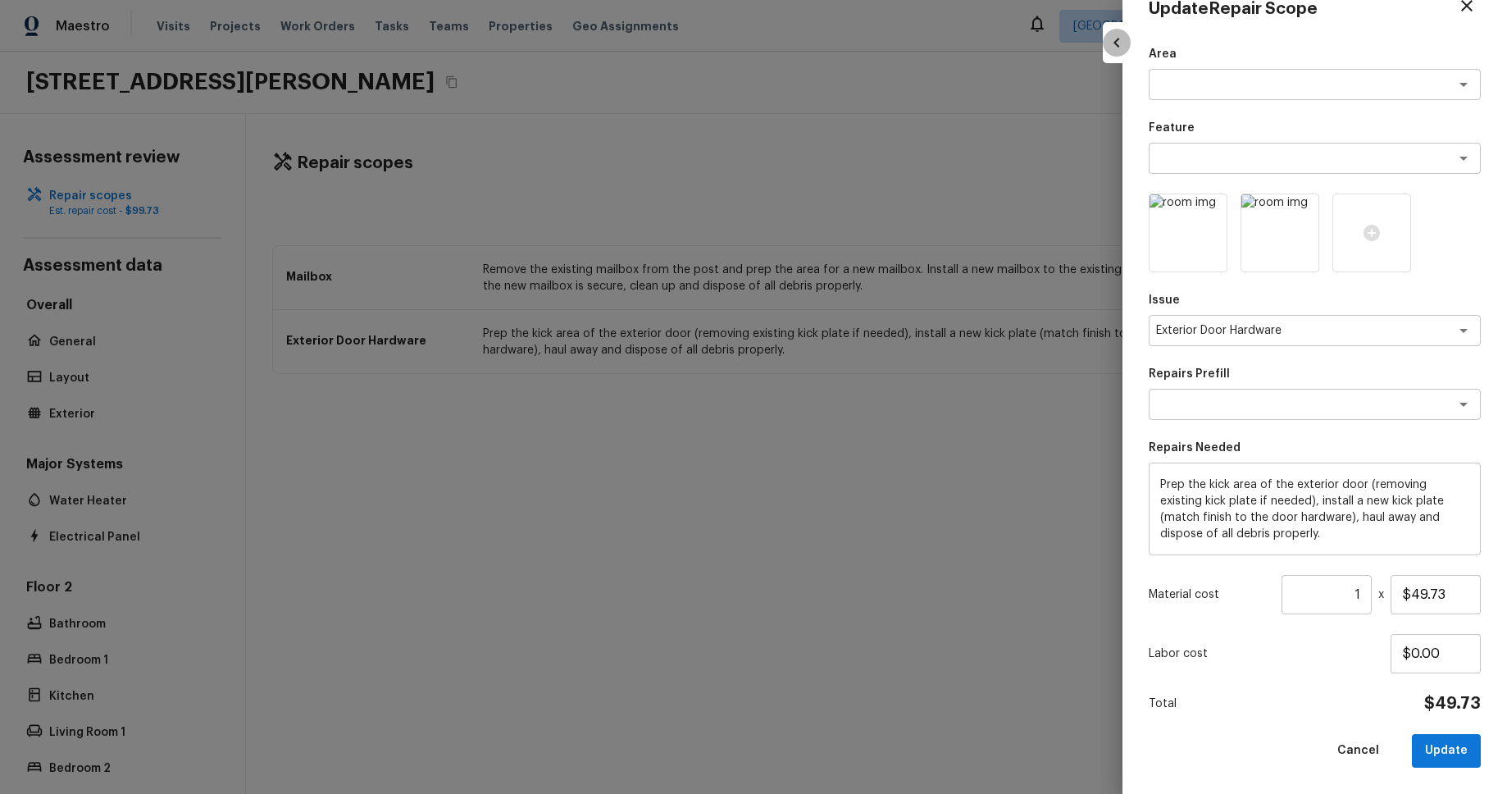
click at [1115, 46] on icon "button" at bounding box center [1117, 43] width 20 height 20
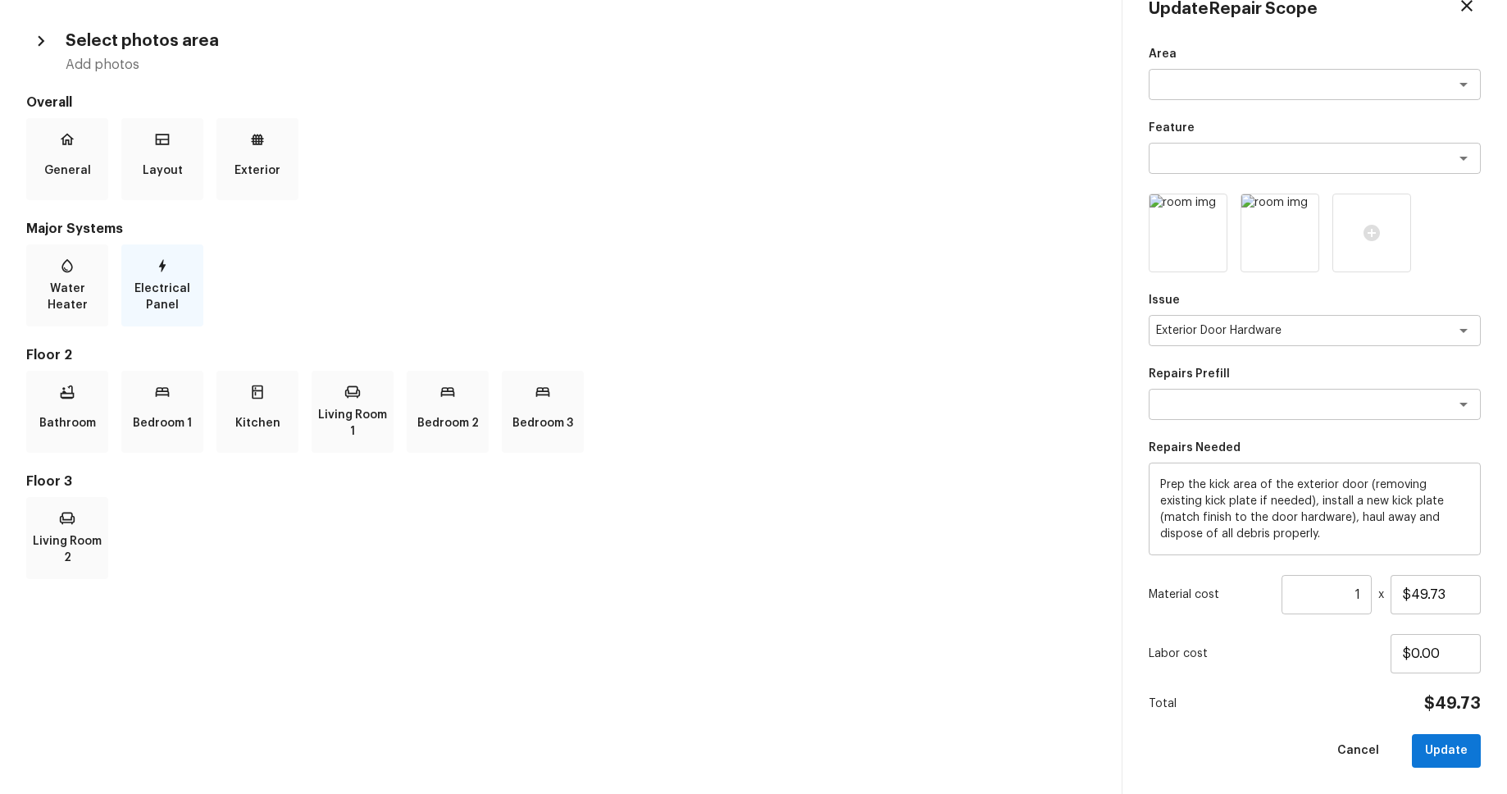
click at [153, 280] on p "Electrical Panel" at bounding box center [162, 296] width 75 height 33
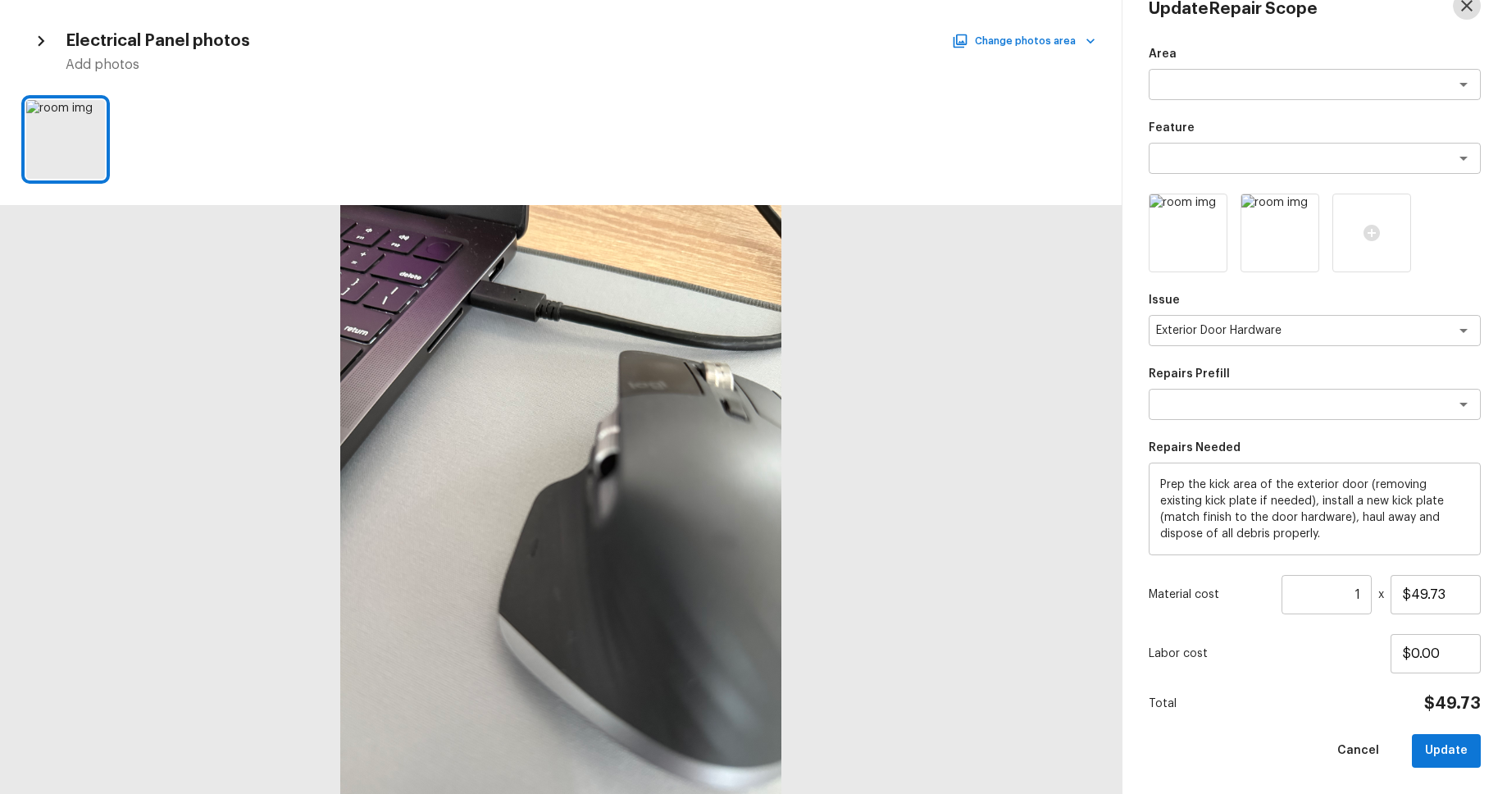
click at [1467, 7] on icon "button" at bounding box center [1467, 6] width 20 height 20
type input "$0.00"
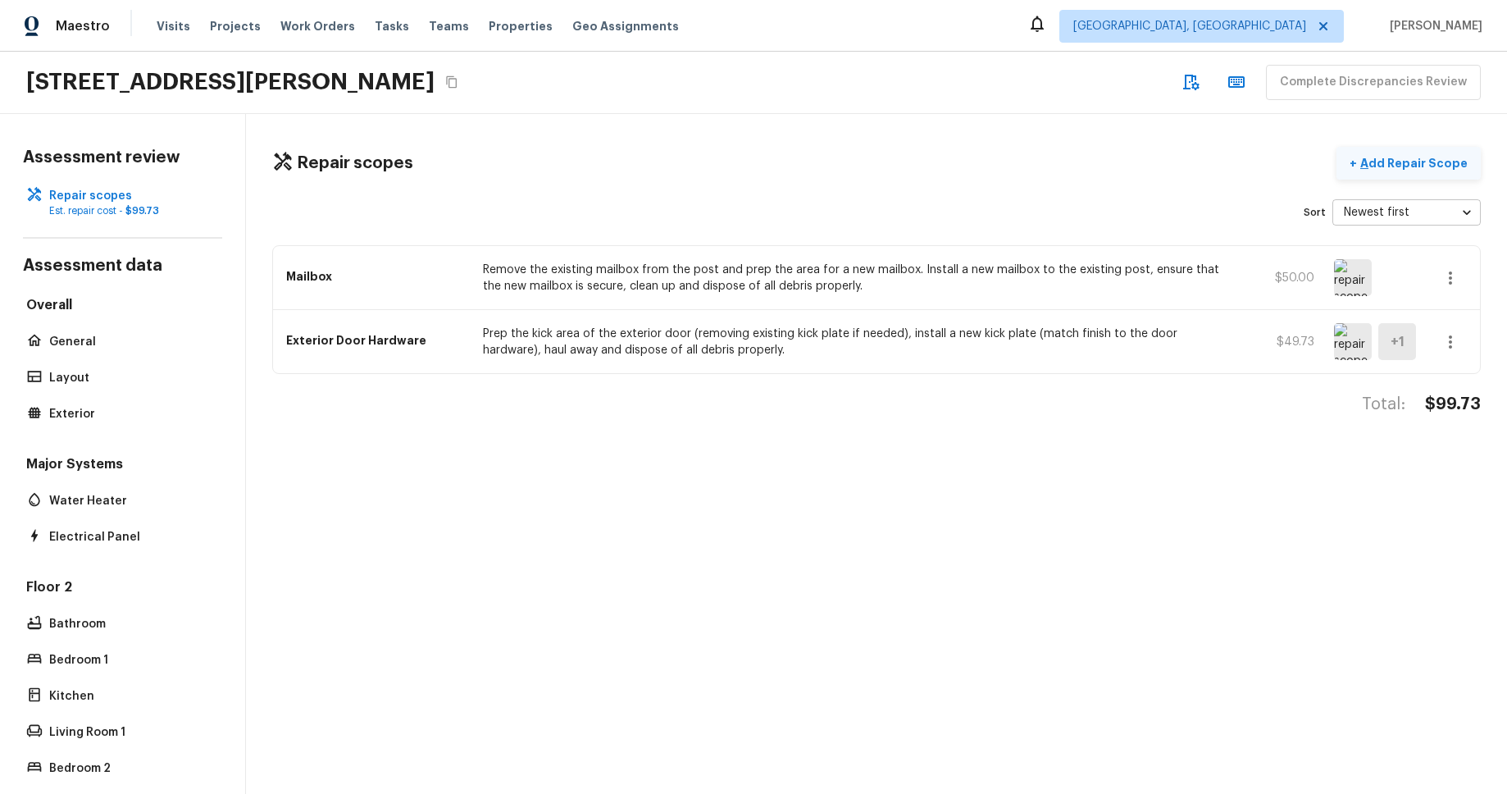
click at [1418, 166] on p "Add Repair Scope" at bounding box center [1412, 163] width 111 height 16
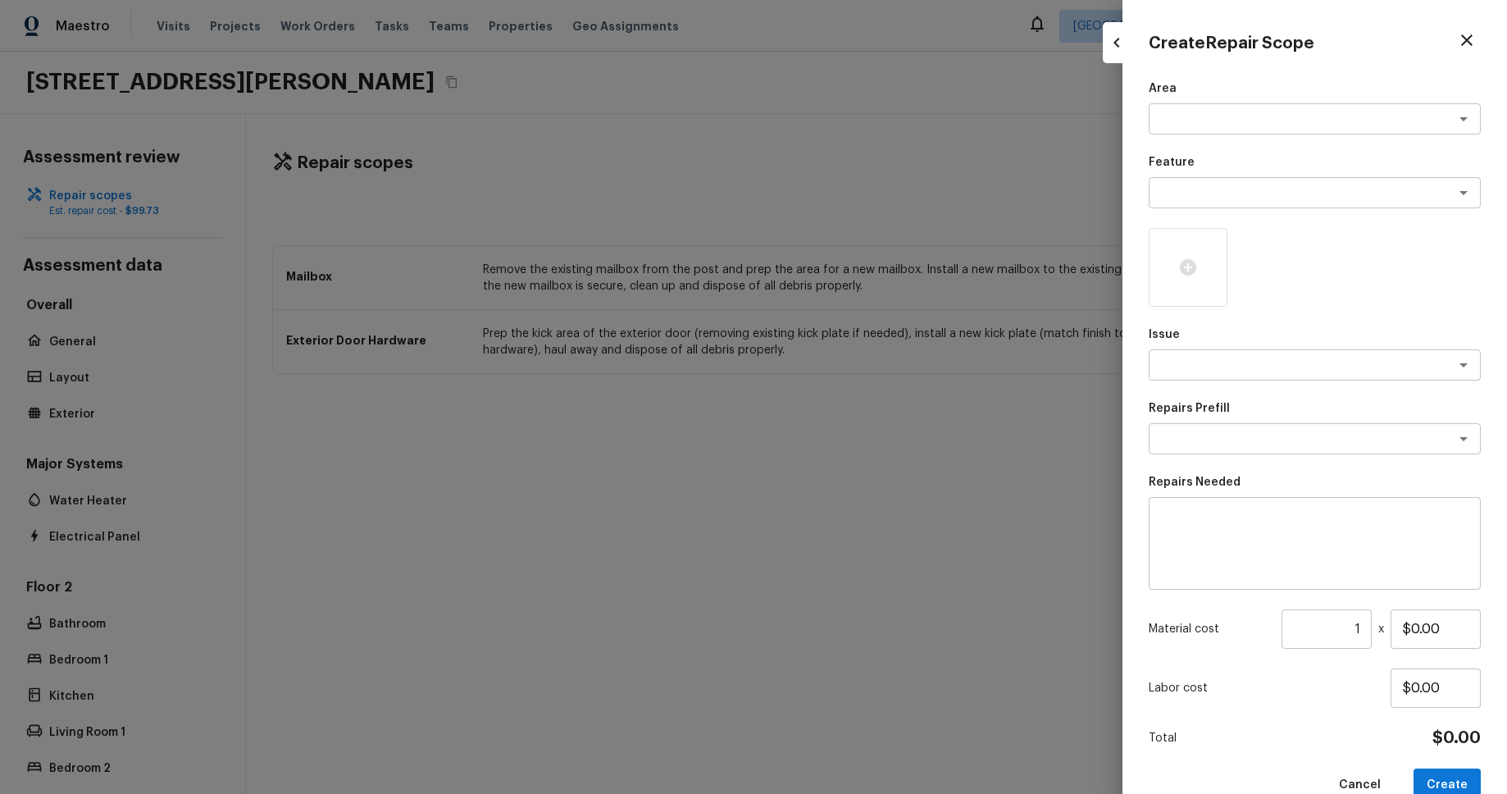
click at [1465, 46] on icon "button" at bounding box center [1467, 40] width 20 height 20
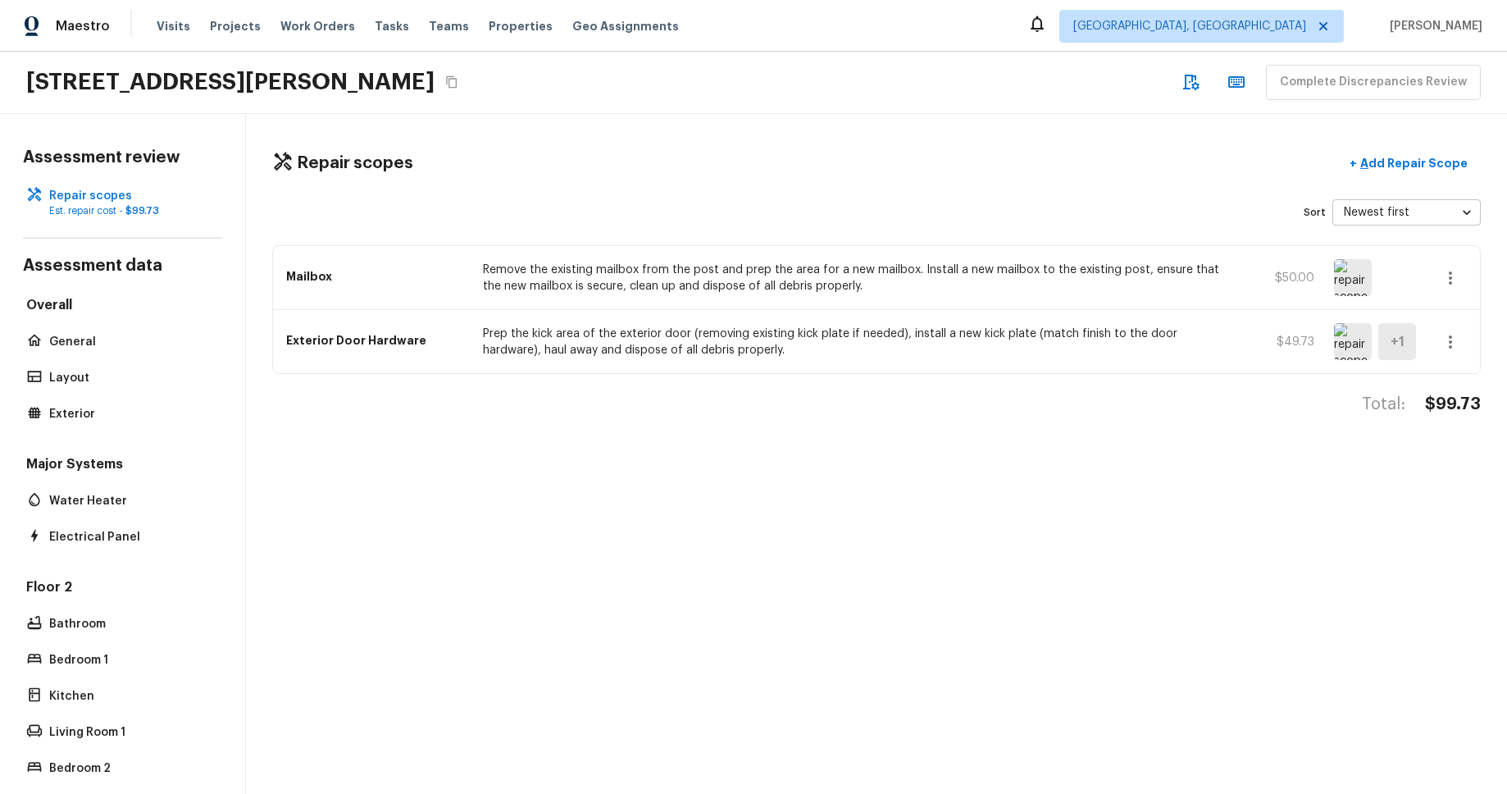
click at [1456, 274] on icon "button" at bounding box center [1451, 278] width 20 height 20
click at [1445, 310] on li "Edit" at bounding box center [1456, 325] width 76 height 49
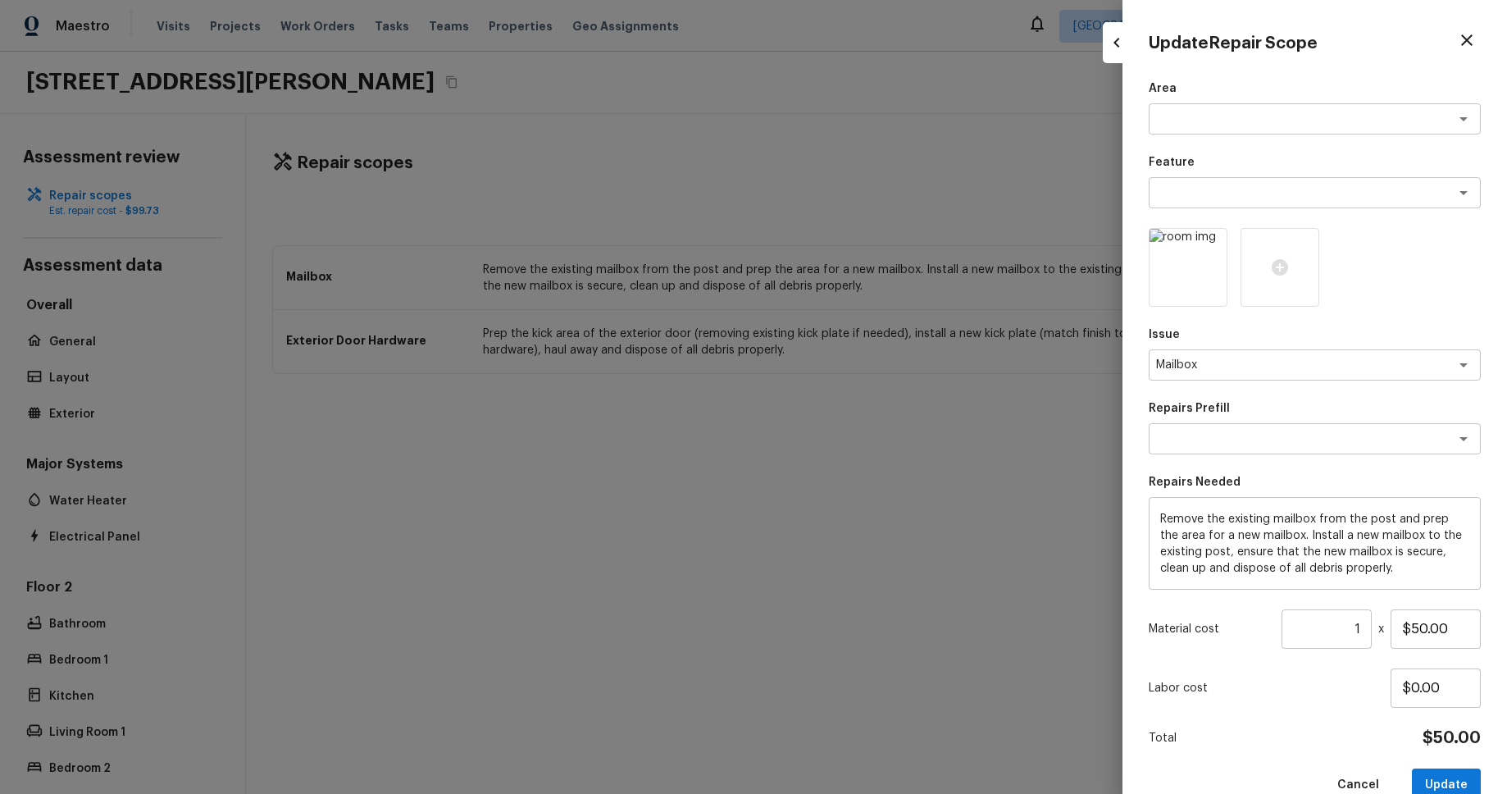
click at [1472, 48] on icon "button" at bounding box center [1467, 40] width 20 height 20
type input "$0.00"
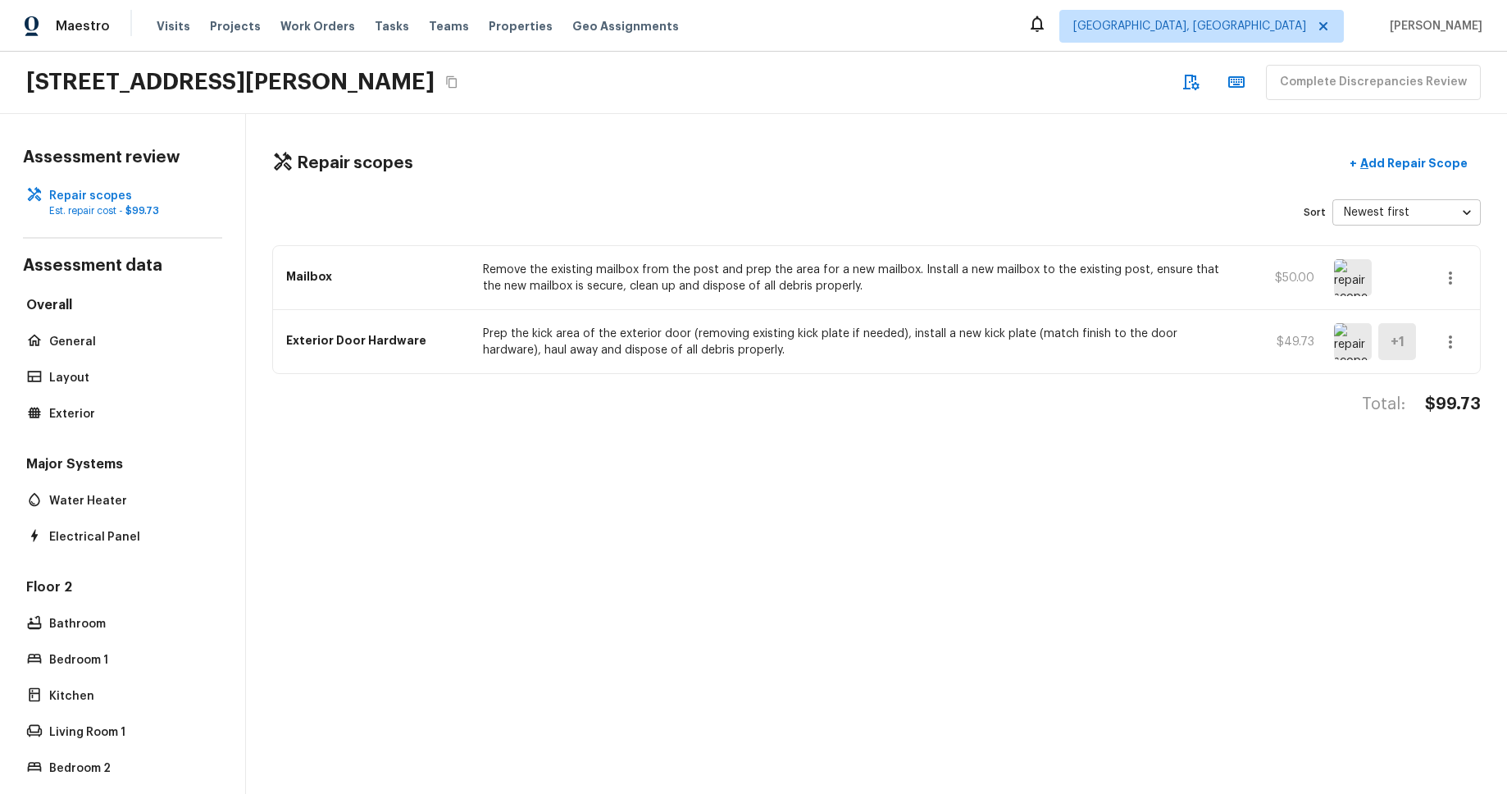
click at [1454, 293] on button "button" at bounding box center [1450, 278] width 33 height 33
click at [1457, 369] on li "Remove" at bounding box center [1456, 374] width 76 height 49
click at [1047, 207] on div "Sort Newest first newestFirst ​" at bounding box center [876, 212] width 1209 height 26
